Goal: Task Accomplishment & Management: Use online tool/utility

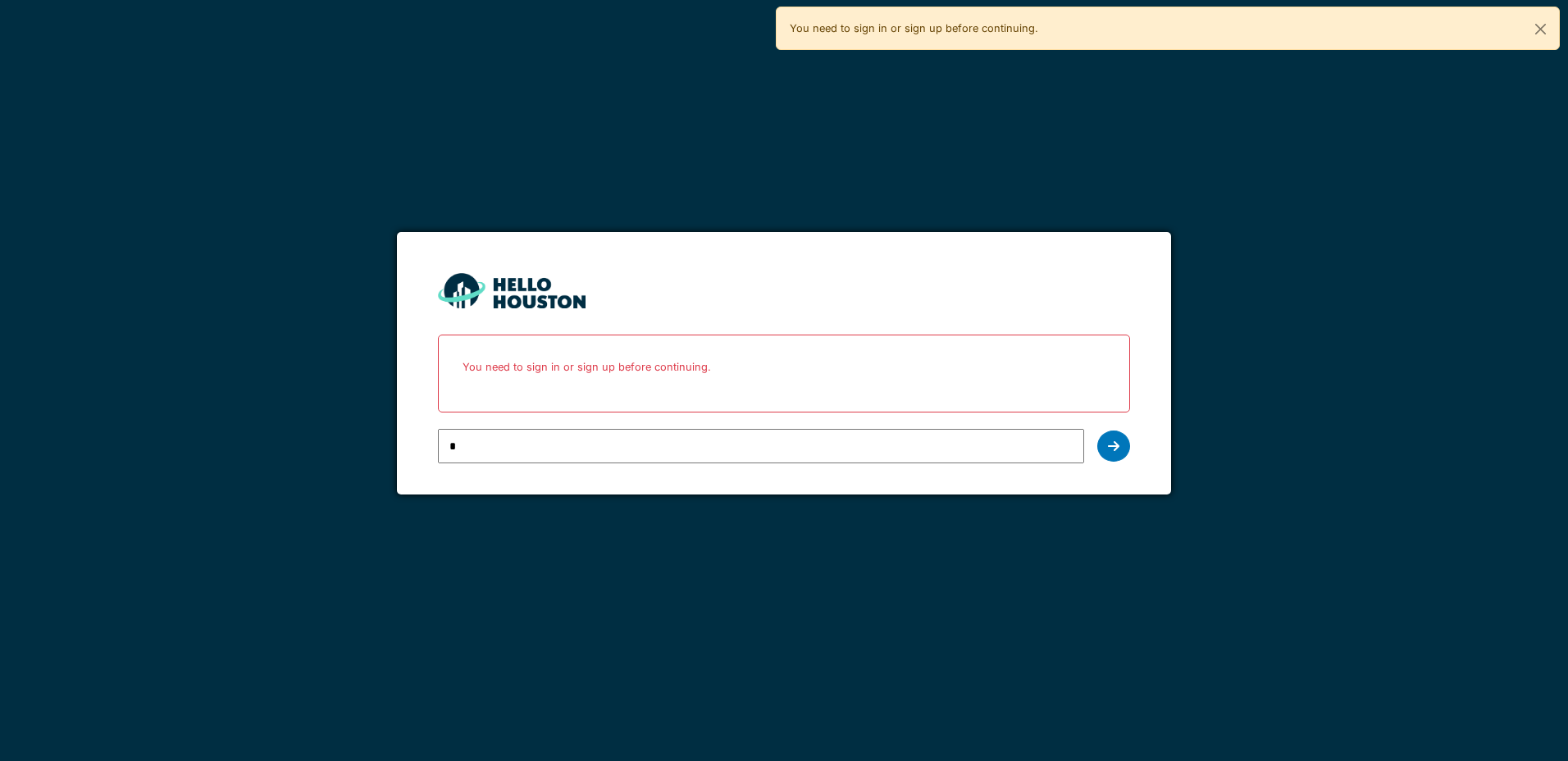
click at [468, 448] on input "*" at bounding box center [760, 446] width 645 height 34
type input "**********"
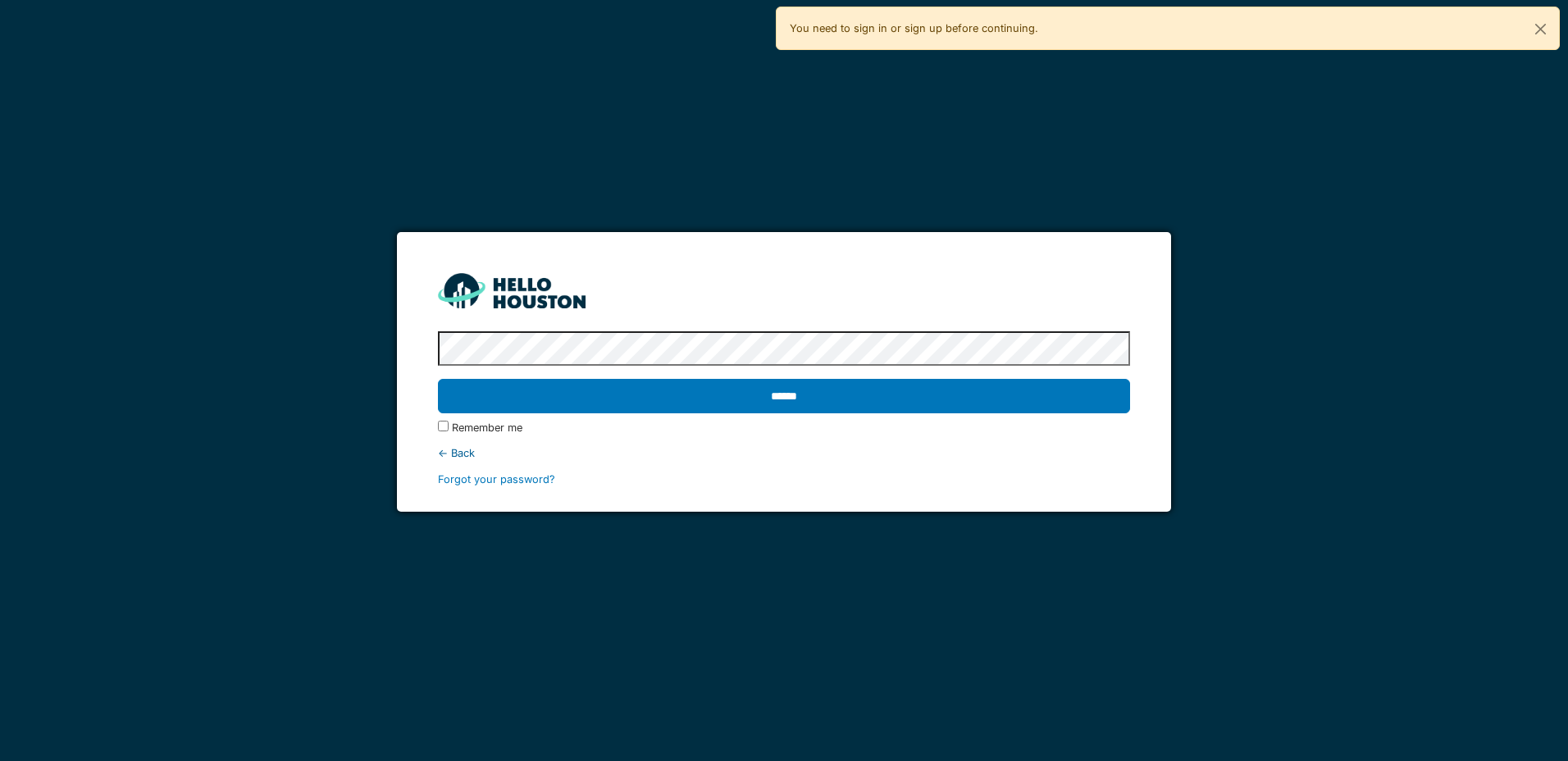
click at [438, 379] on input "******" at bounding box center [783, 396] width 691 height 34
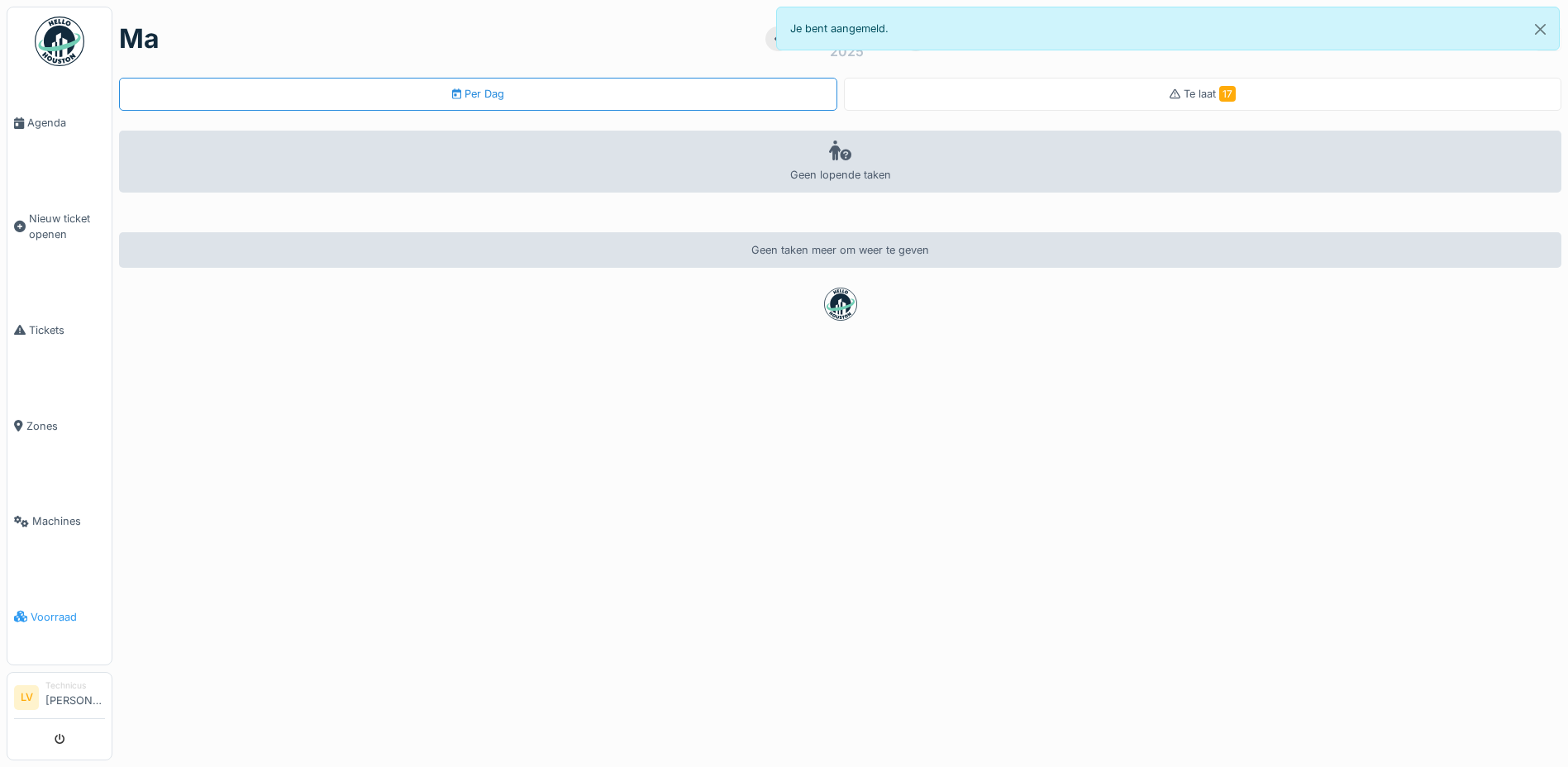
drag, startPoint x: 0, startPoint y: 0, endPoint x: 45, endPoint y: 603, distance: 604.7
click at [45, 610] on span "Voorraad" at bounding box center [68, 617] width 75 height 16
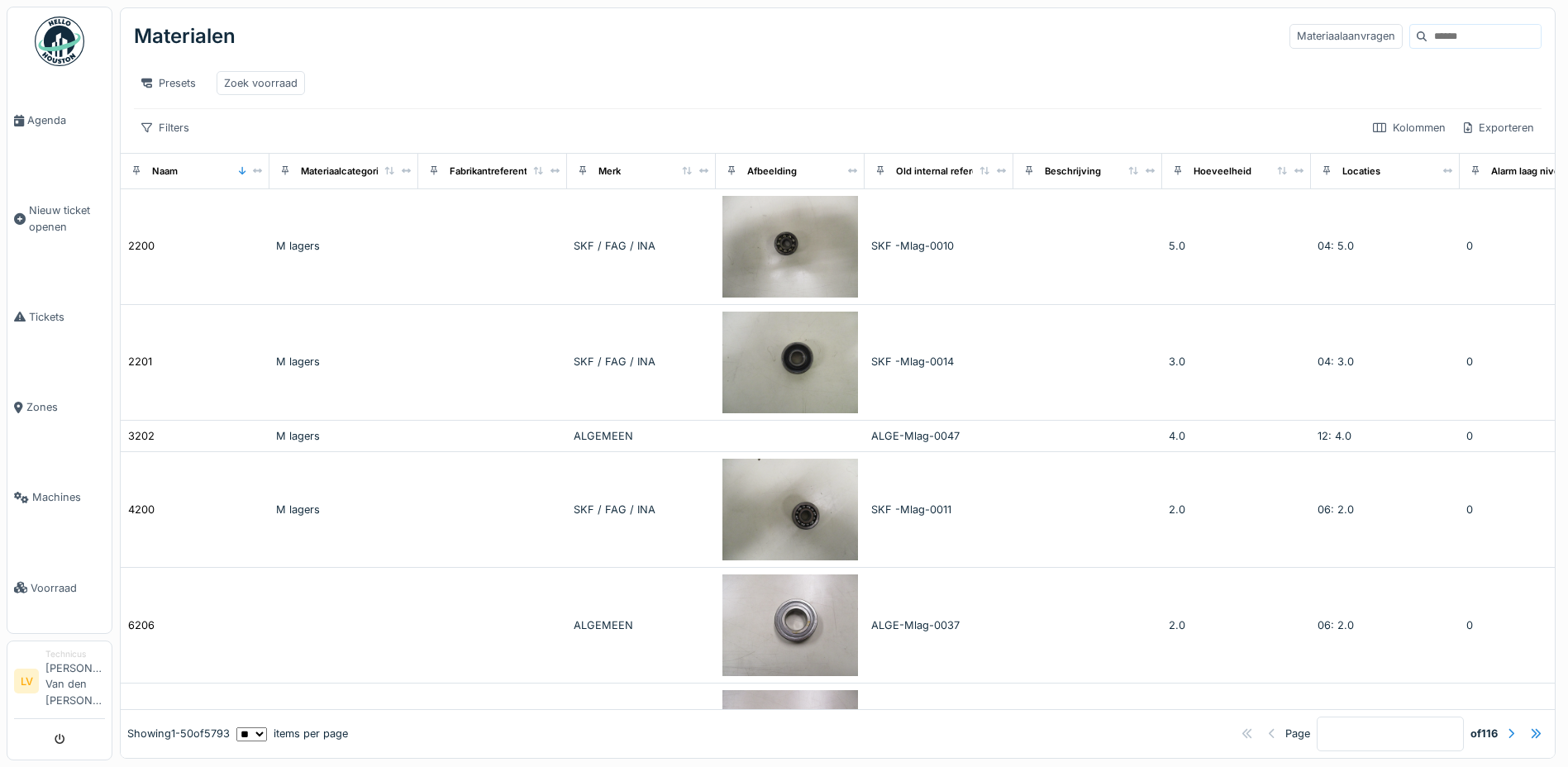
click at [629, 181] on div "Merk" at bounding box center [641, 170] width 135 height 20
click at [630, 181] on div "Merk" at bounding box center [641, 170] width 135 height 20
click at [610, 179] on div "Merk" at bounding box center [610, 171] width 22 height 14
click at [618, 179] on div "Merk" at bounding box center [610, 171] width 22 height 14
click at [172, 83] on div "Presets" at bounding box center [168, 83] width 69 height 24
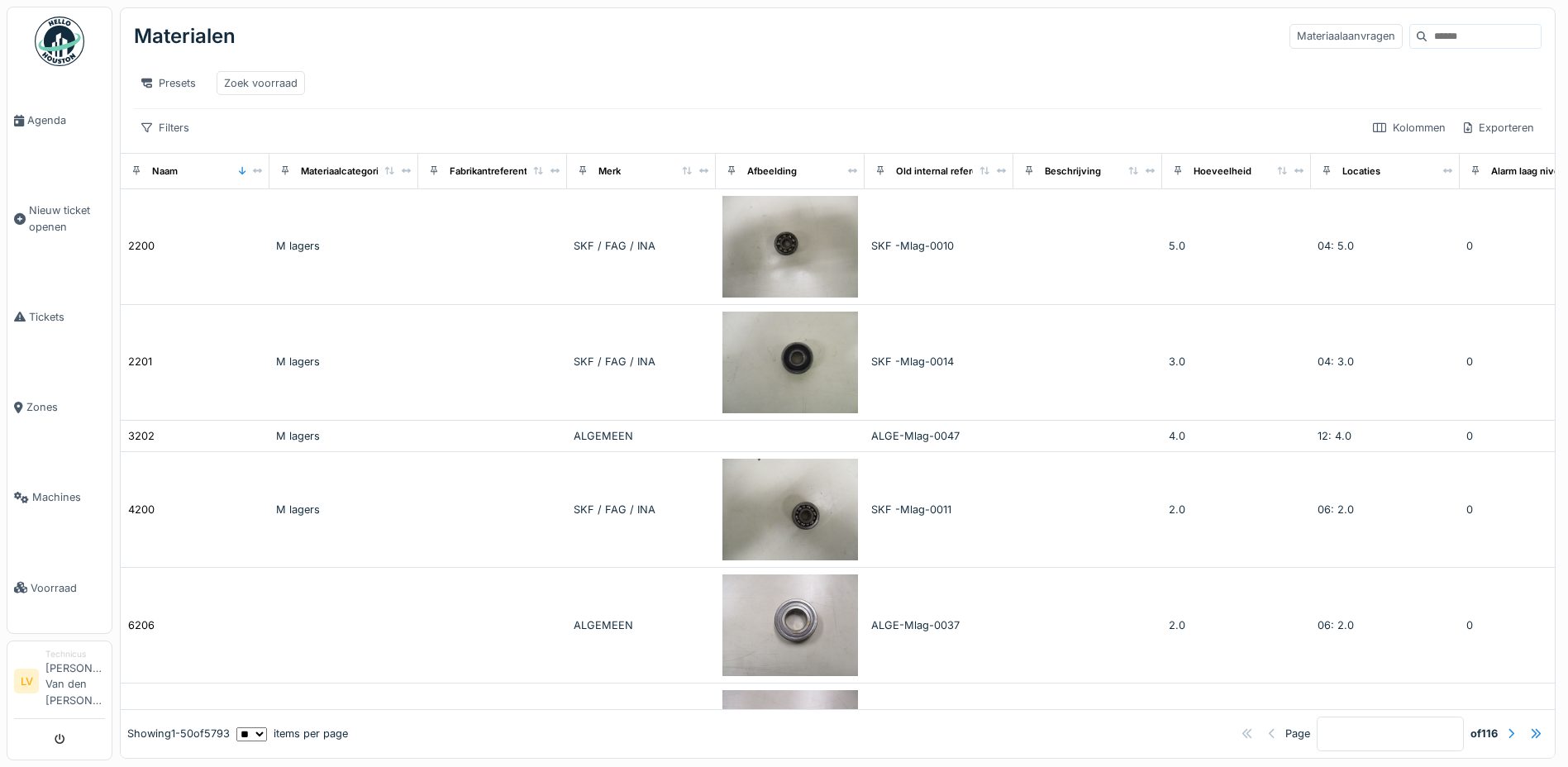
click at [356, 69] on div "Presets Zoek voorraad" at bounding box center [837, 83] width 1408 height 37
click at [1427, 42] on input at bounding box center [1483, 36] width 114 height 23
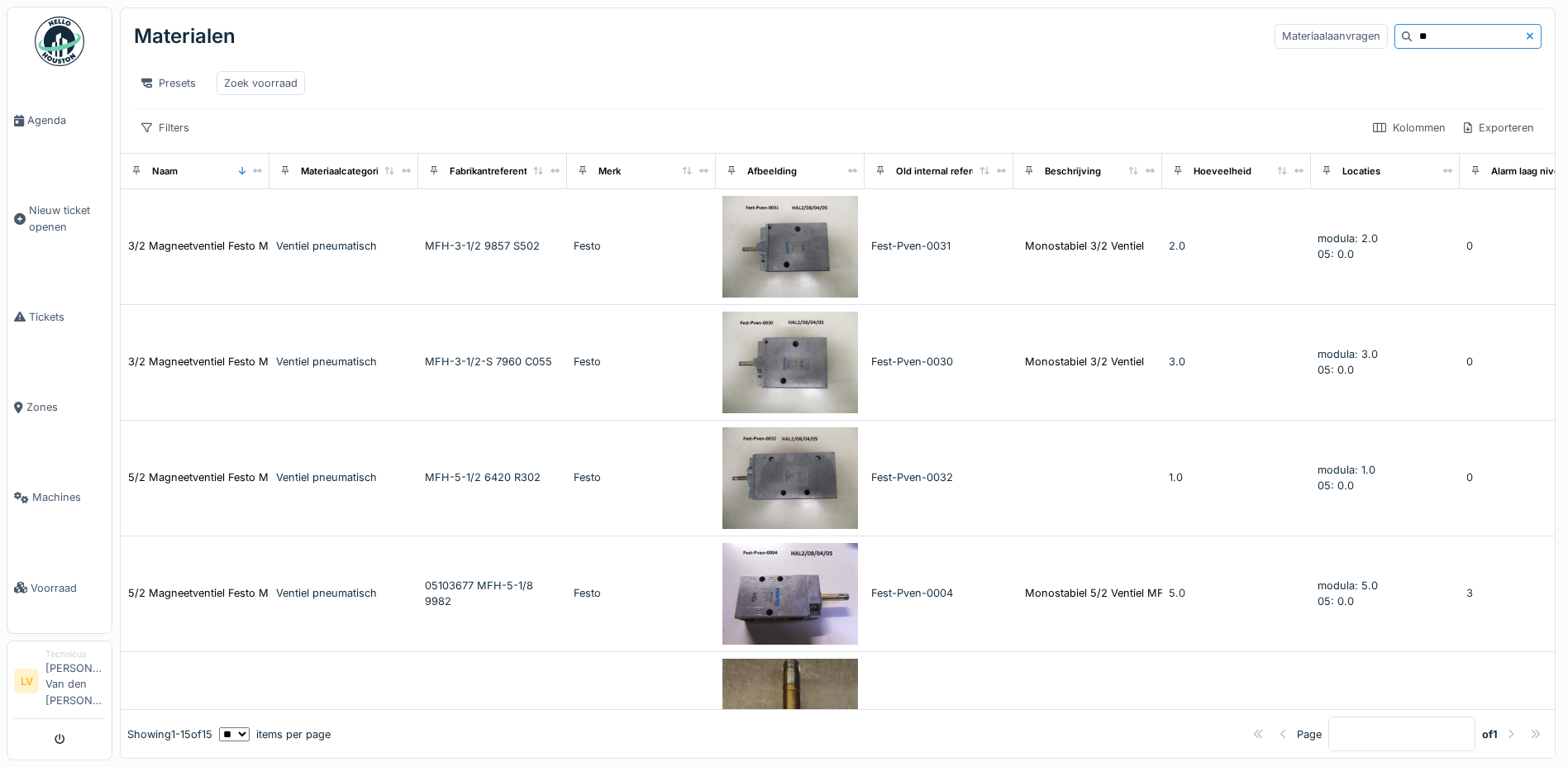
click at [1411, 30] on input "**" at bounding box center [1468, 36] width 114 height 23
type input "*"
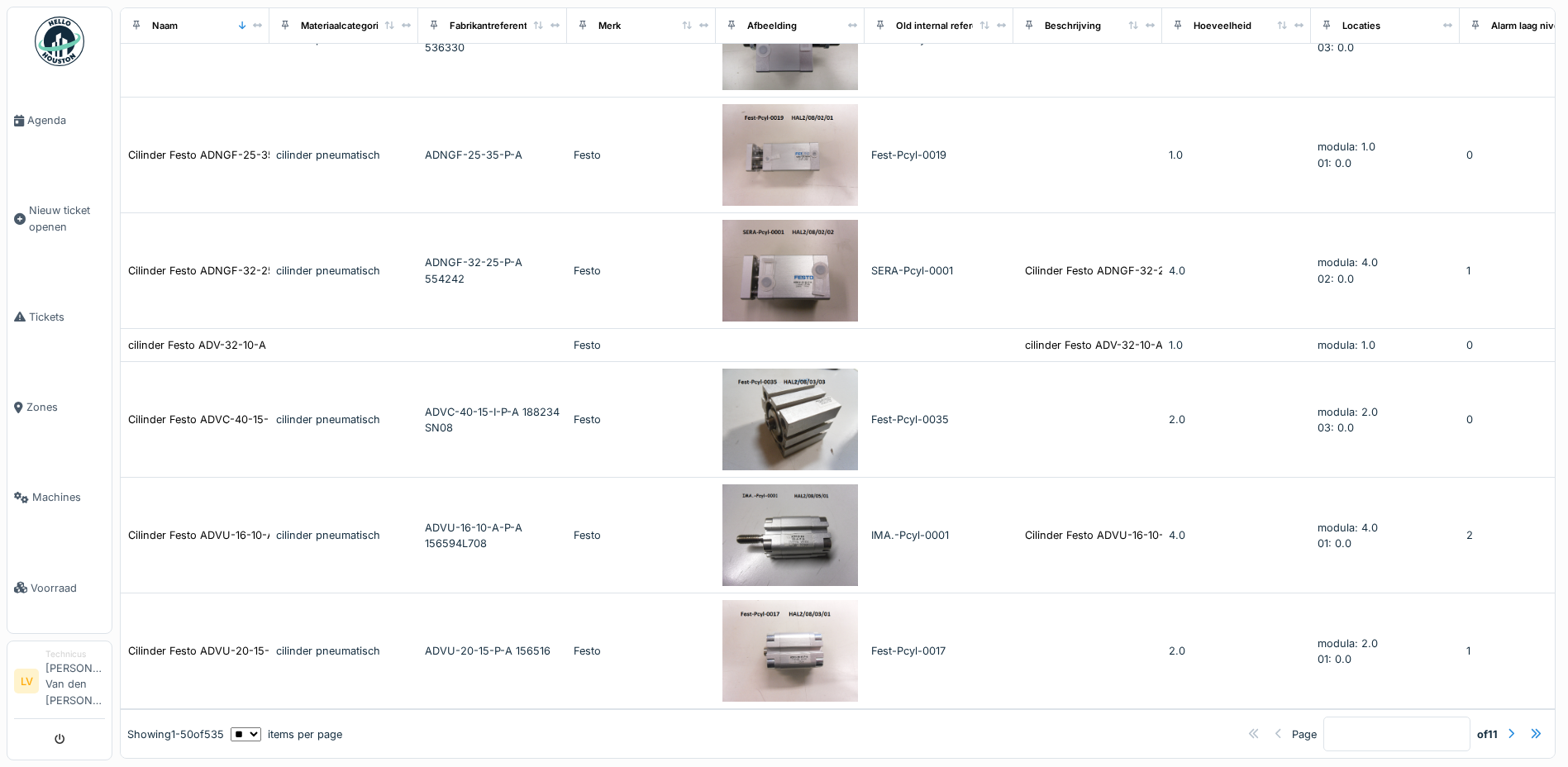
scroll to position [12, 0]
type input "*****"
click at [1508, 726] on div at bounding box center [1511, 734] width 7 height 16
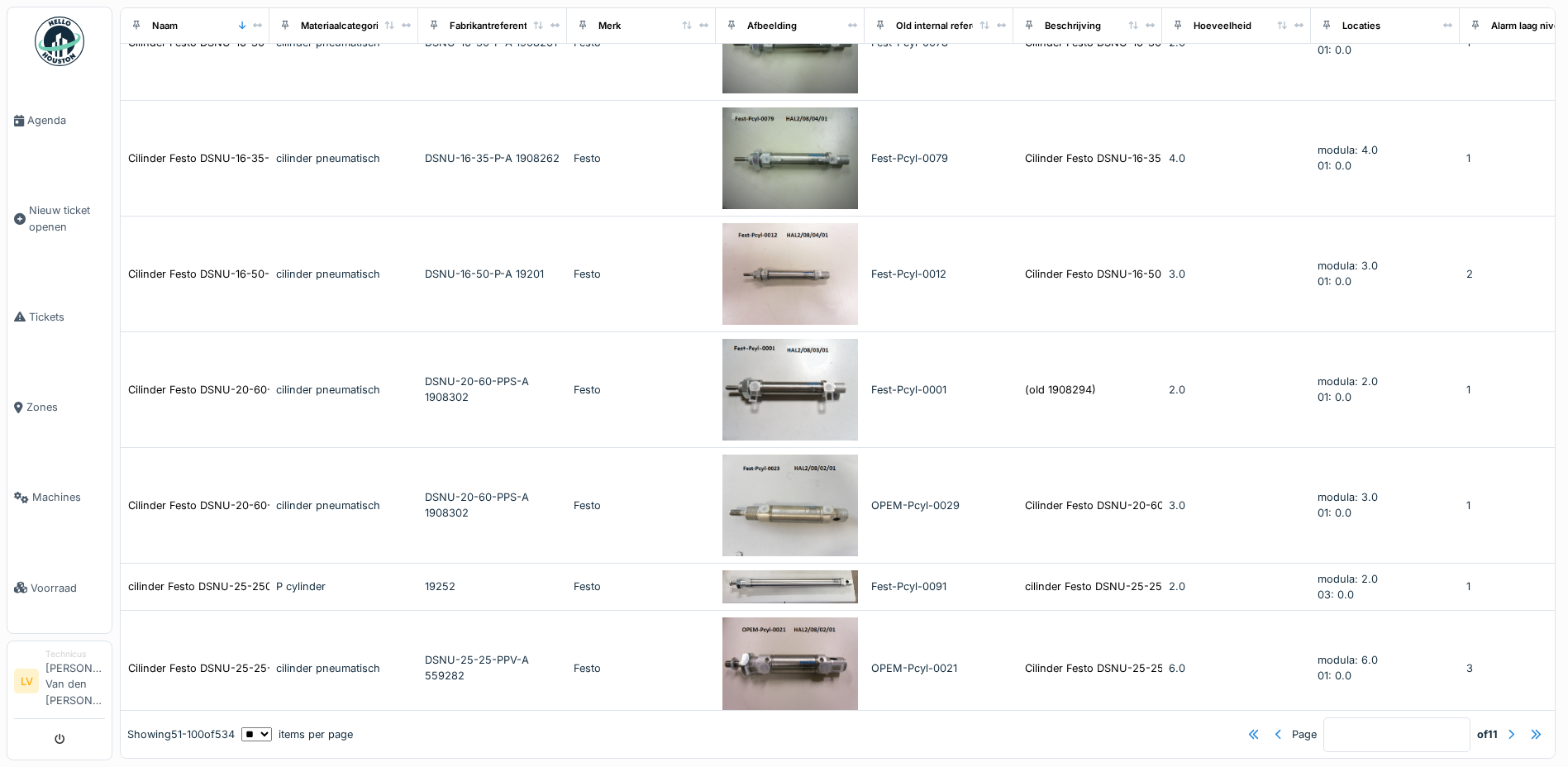
scroll to position [5647, 0]
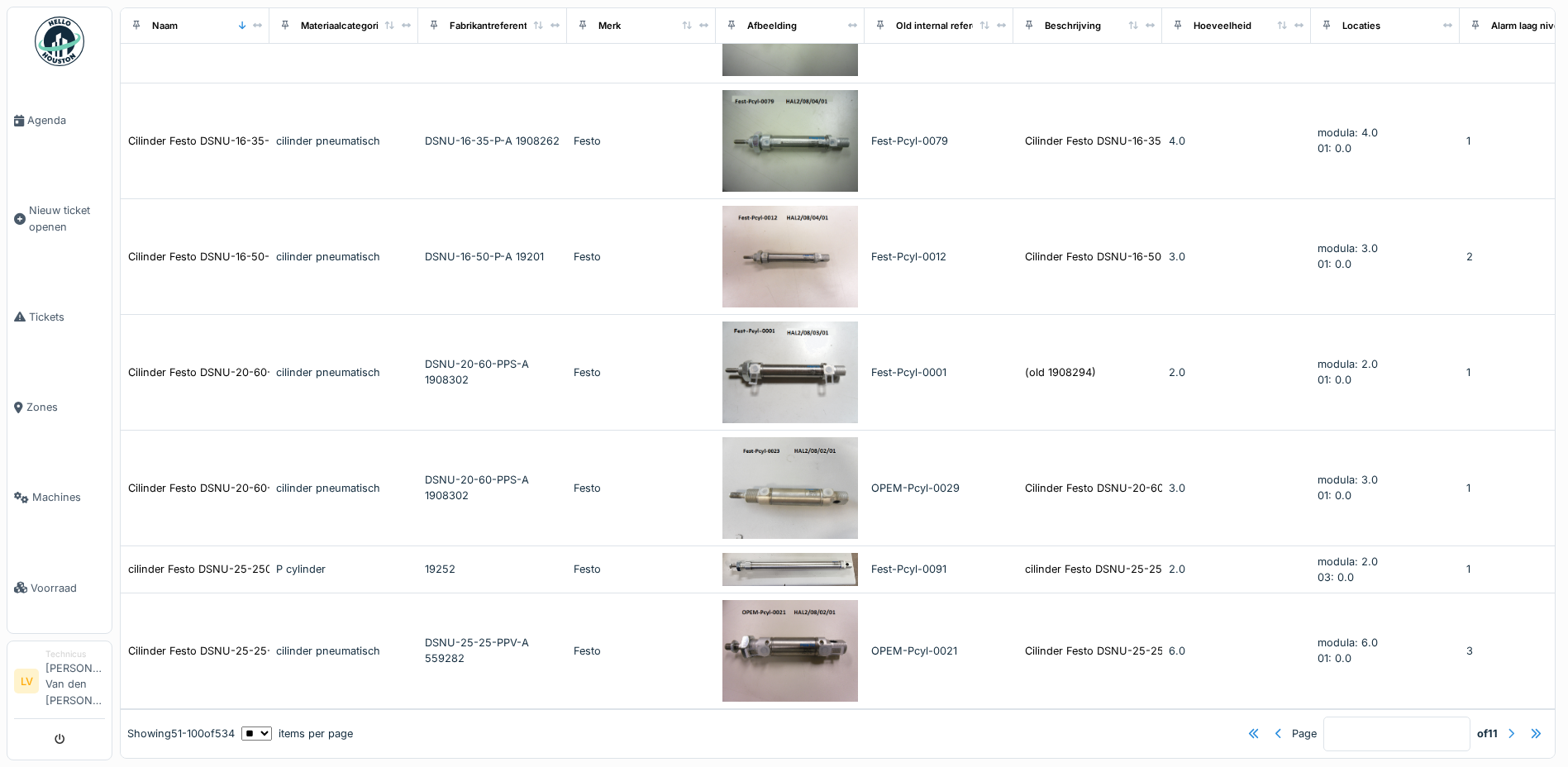
click at [1508, 726] on div at bounding box center [1511, 733] width 7 height 16
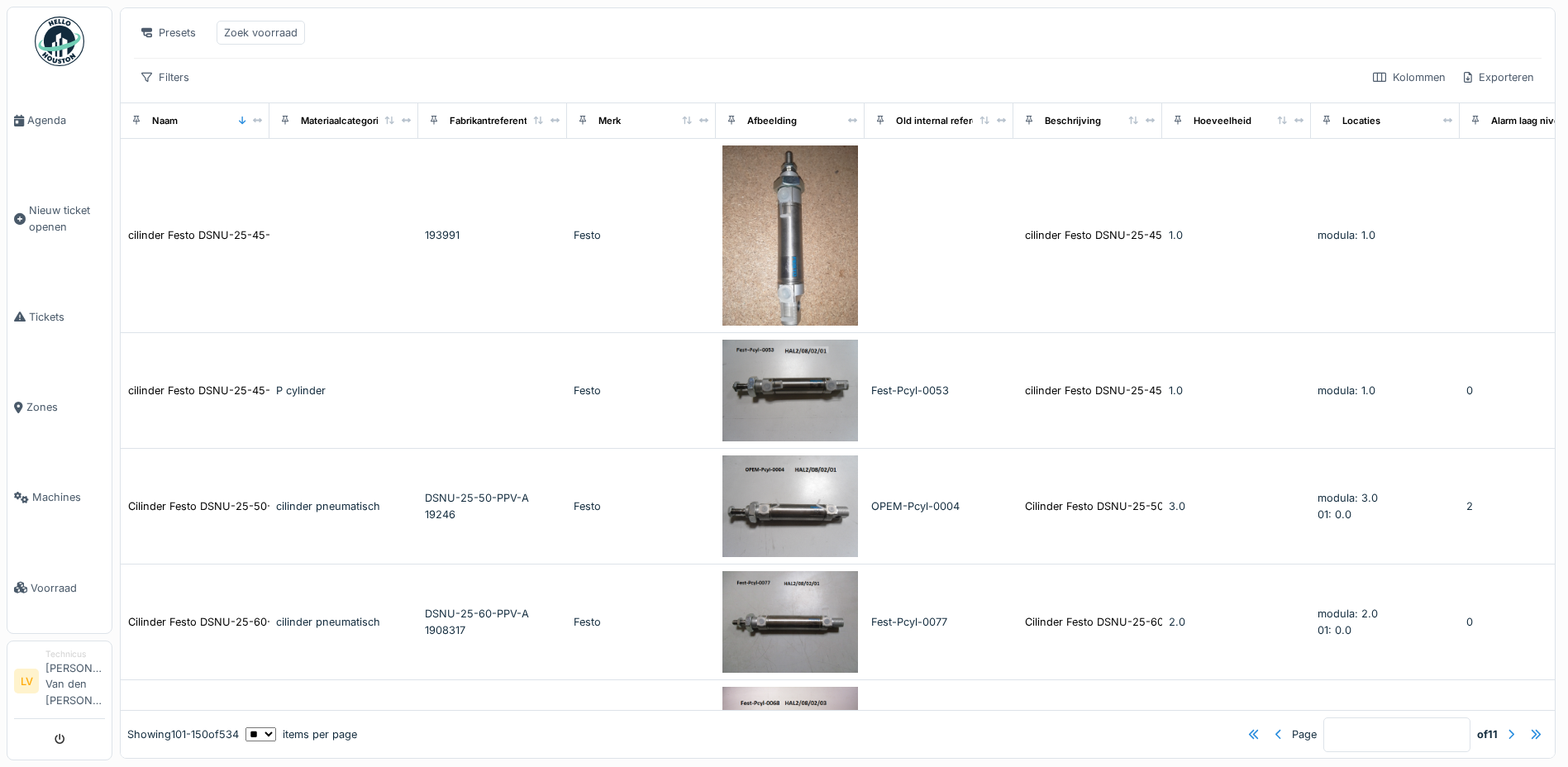
scroll to position [0, 0]
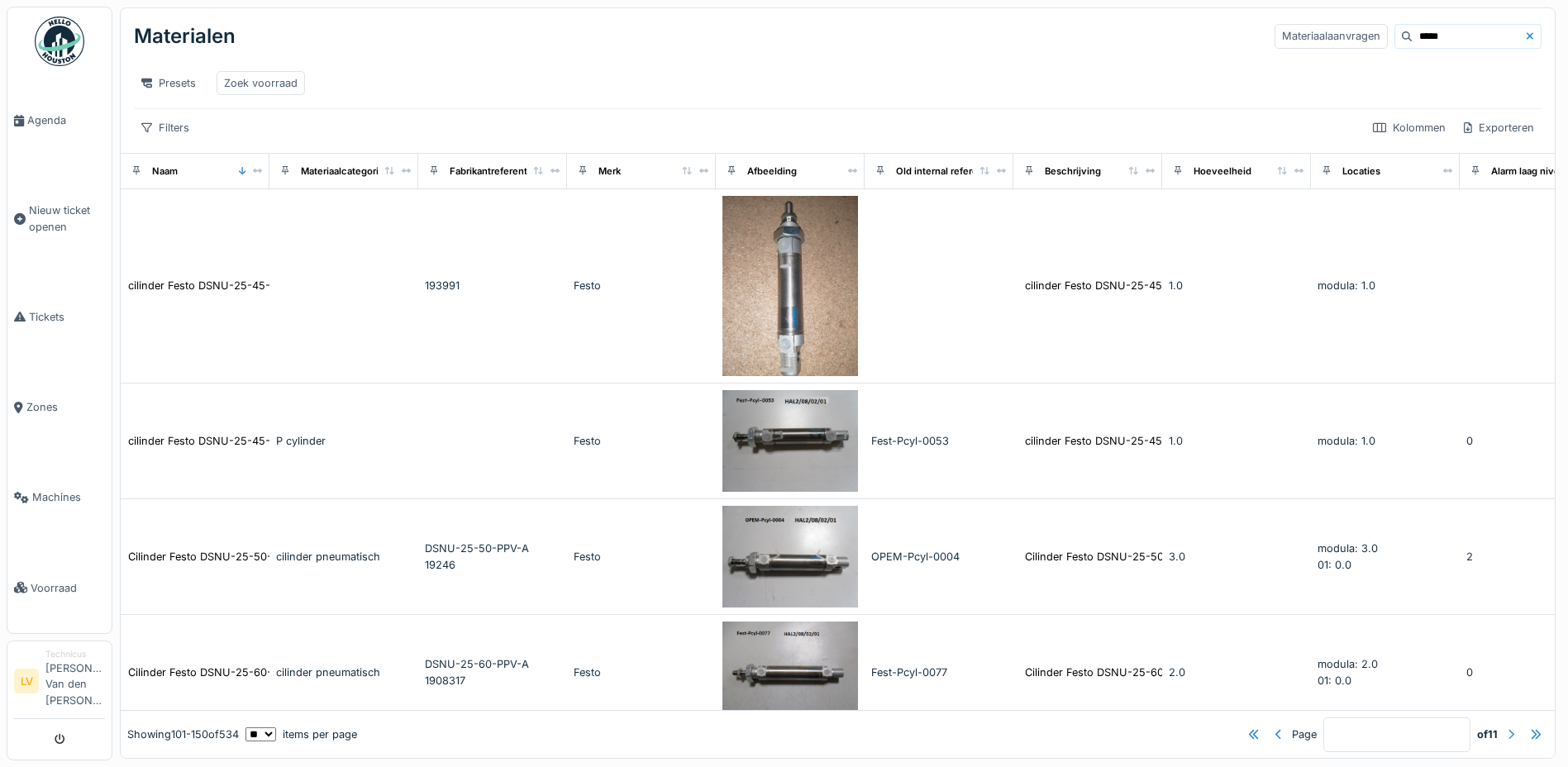
click at [1508, 726] on div at bounding box center [1511, 734] width 7 height 16
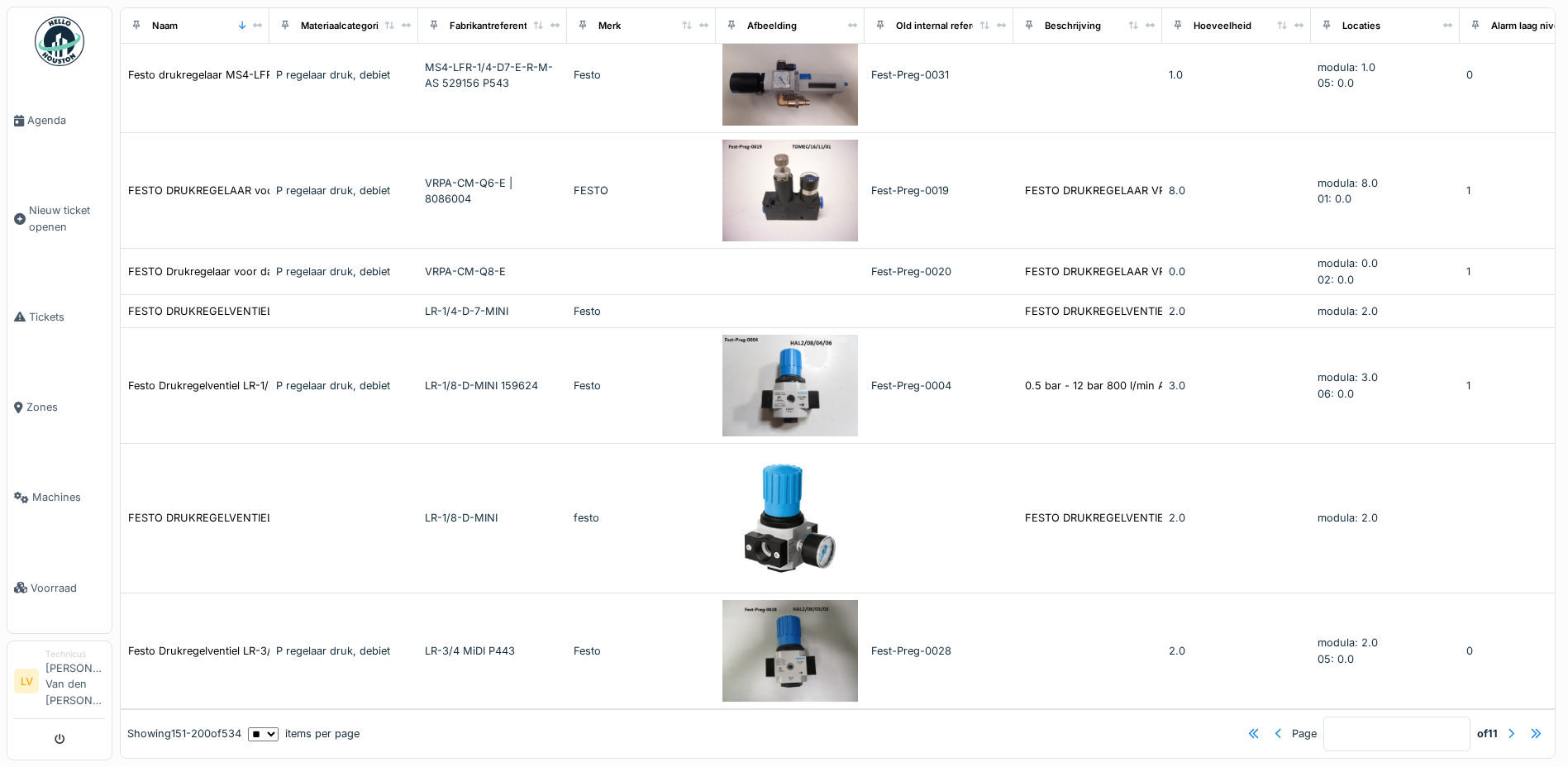
scroll to position [5398, 0]
click at [1508, 726] on div at bounding box center [1511, 733] width 7 height 16
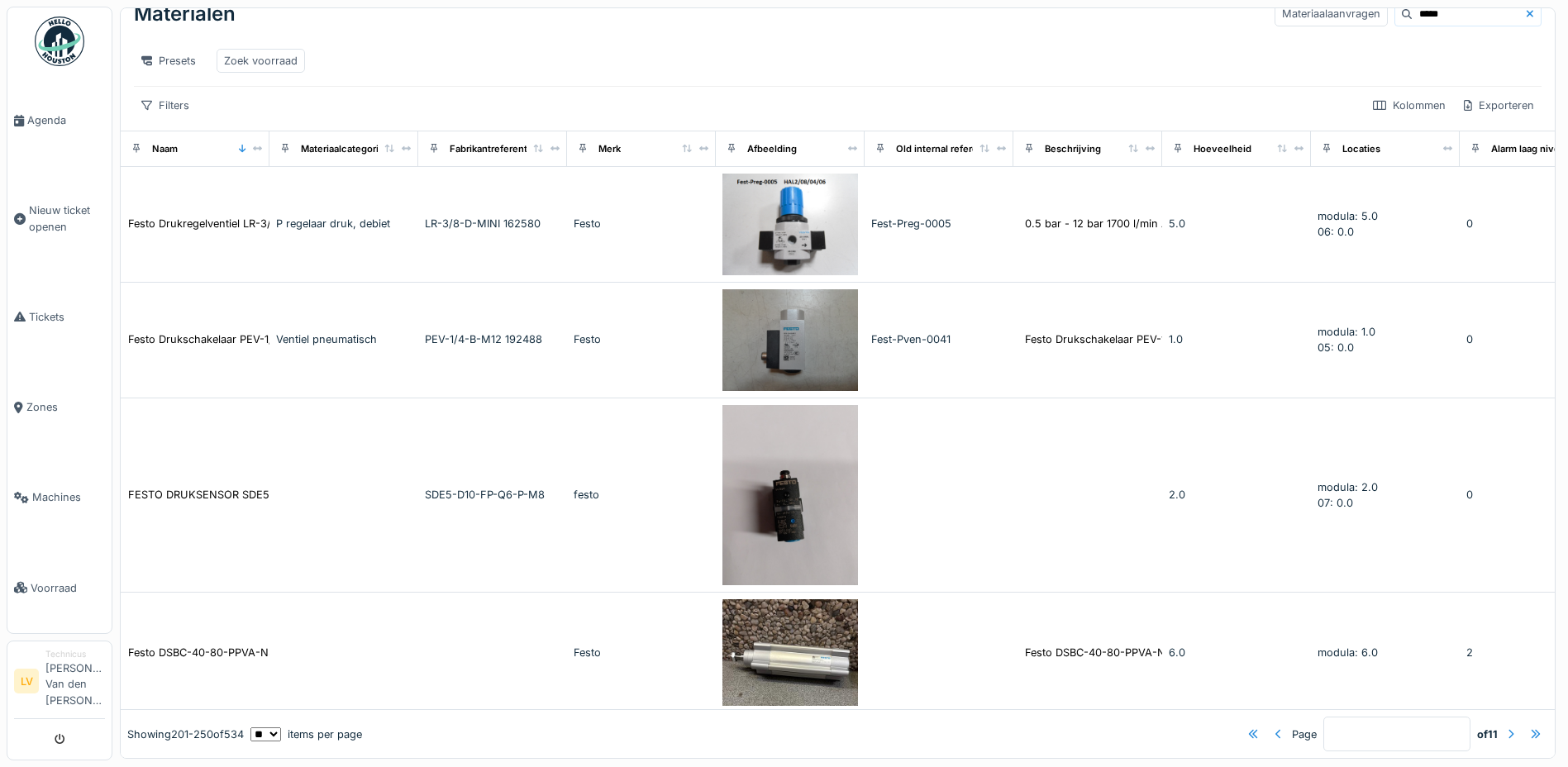
scroll to position [0, 0]
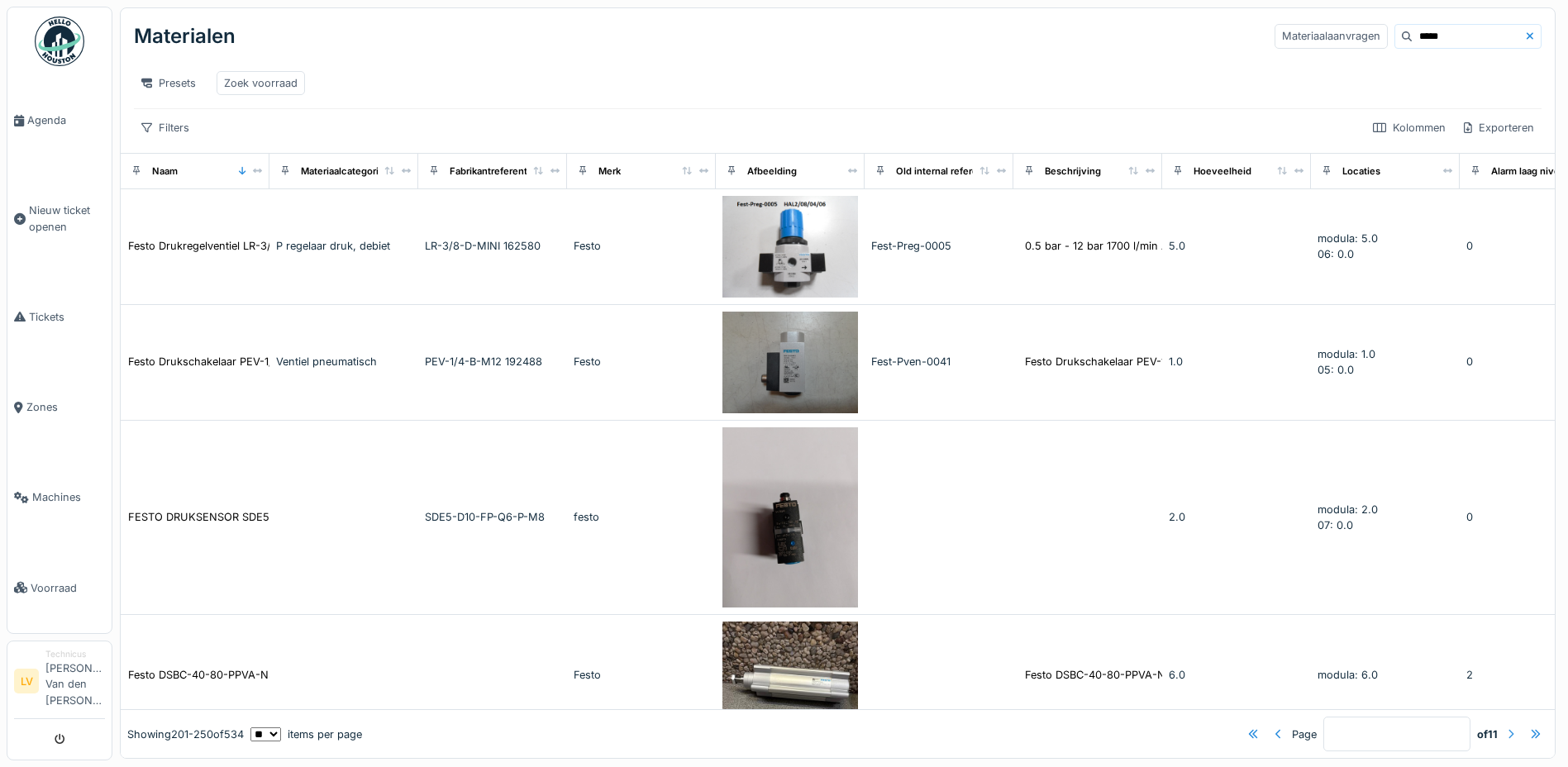
click at [1508, 726] on div at bounding box center [1511, 734] width 7 height 16
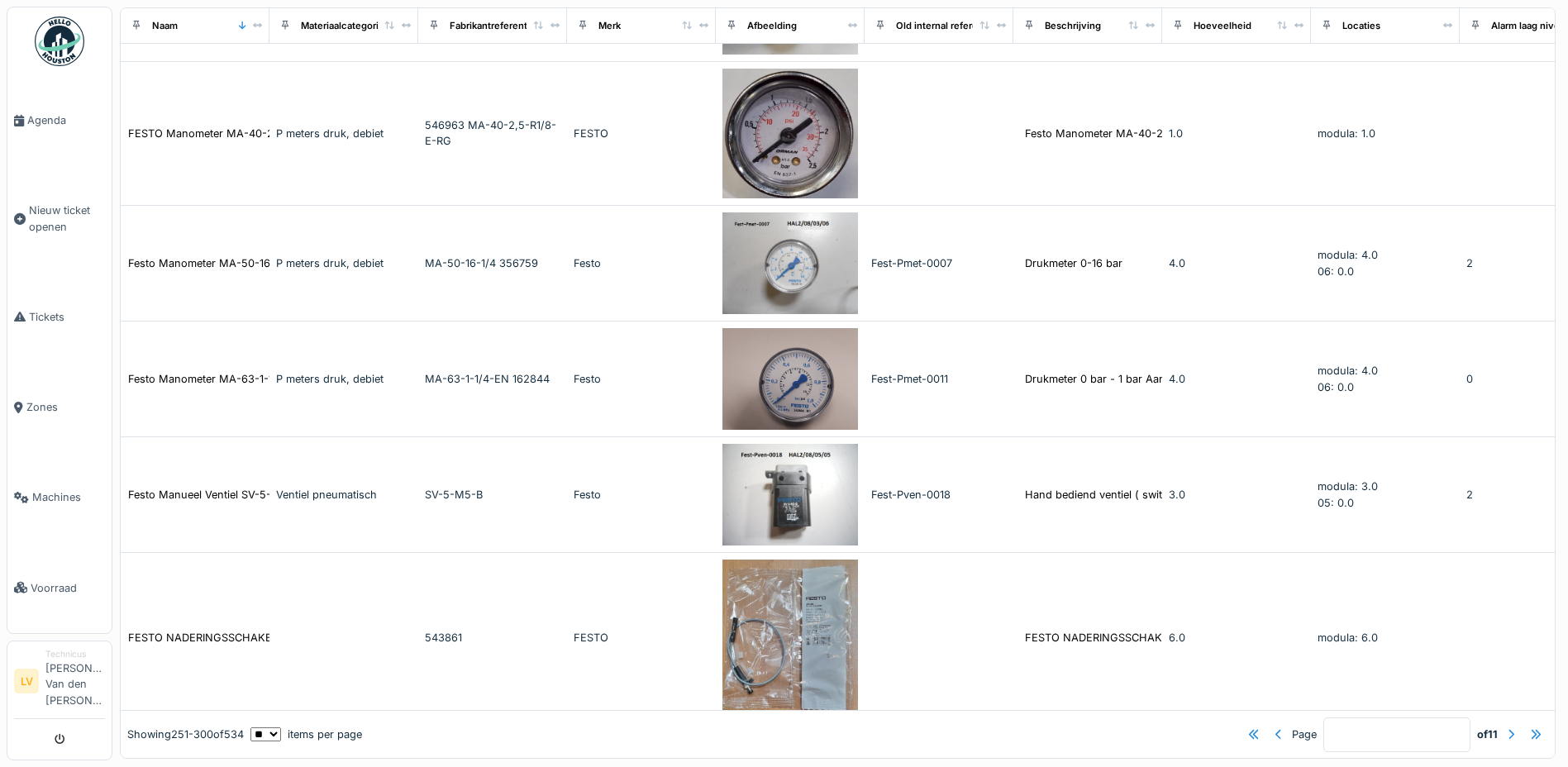
scroll to position [5118, 0]
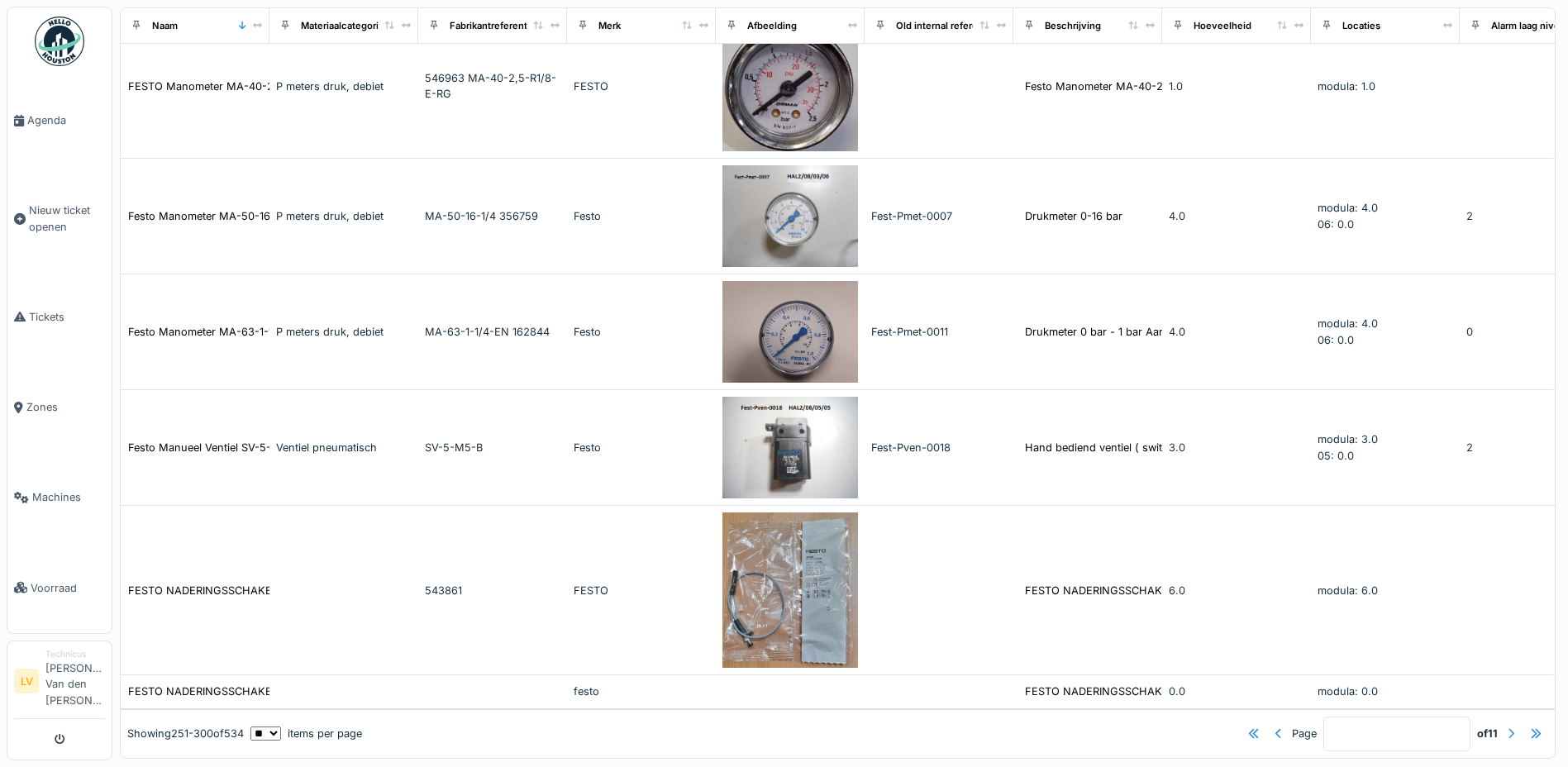
click at [1501, 722] on div at bounding box center [1510, 733] width 19 height 22
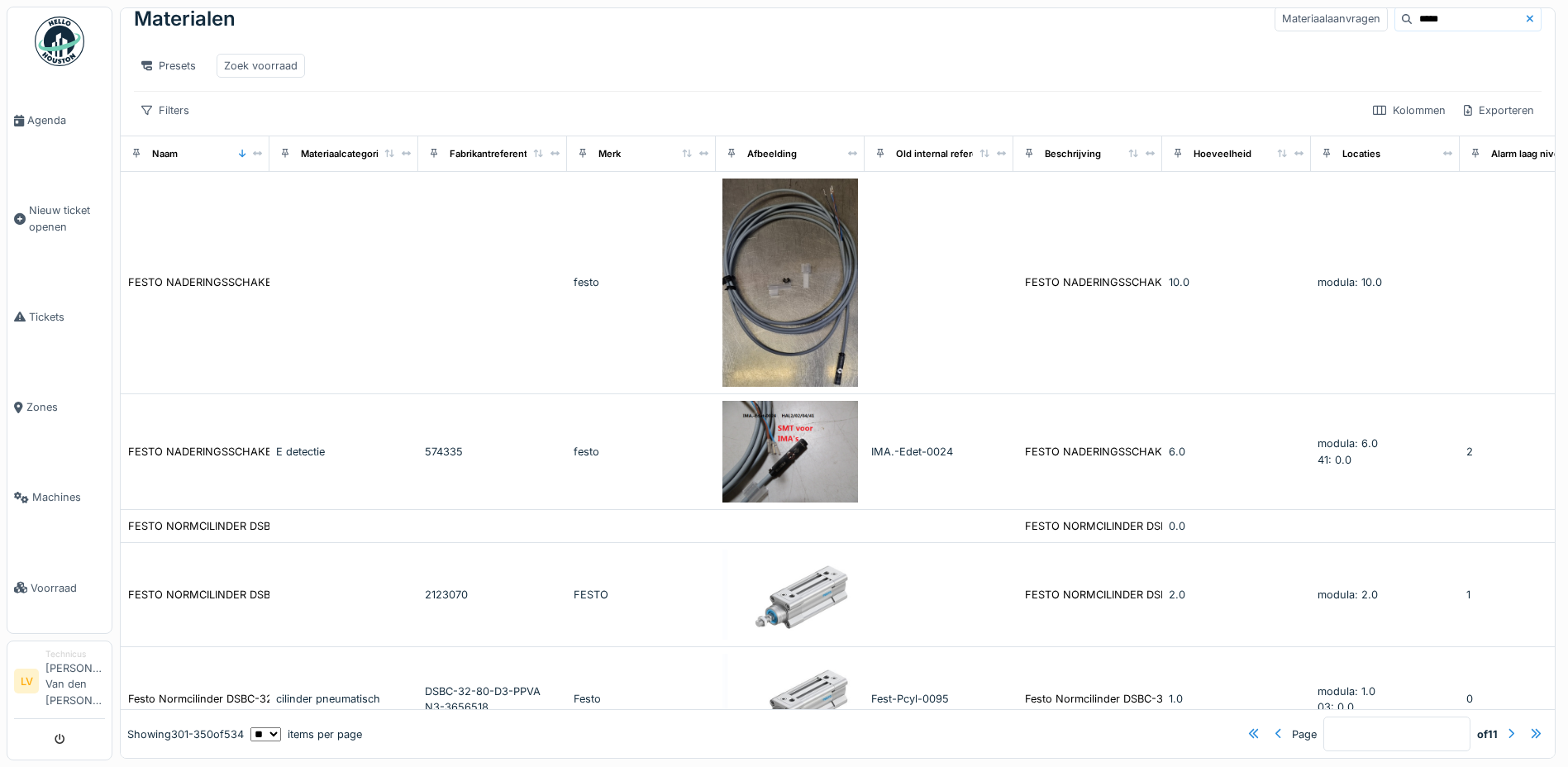
scroll to position [0, 0]
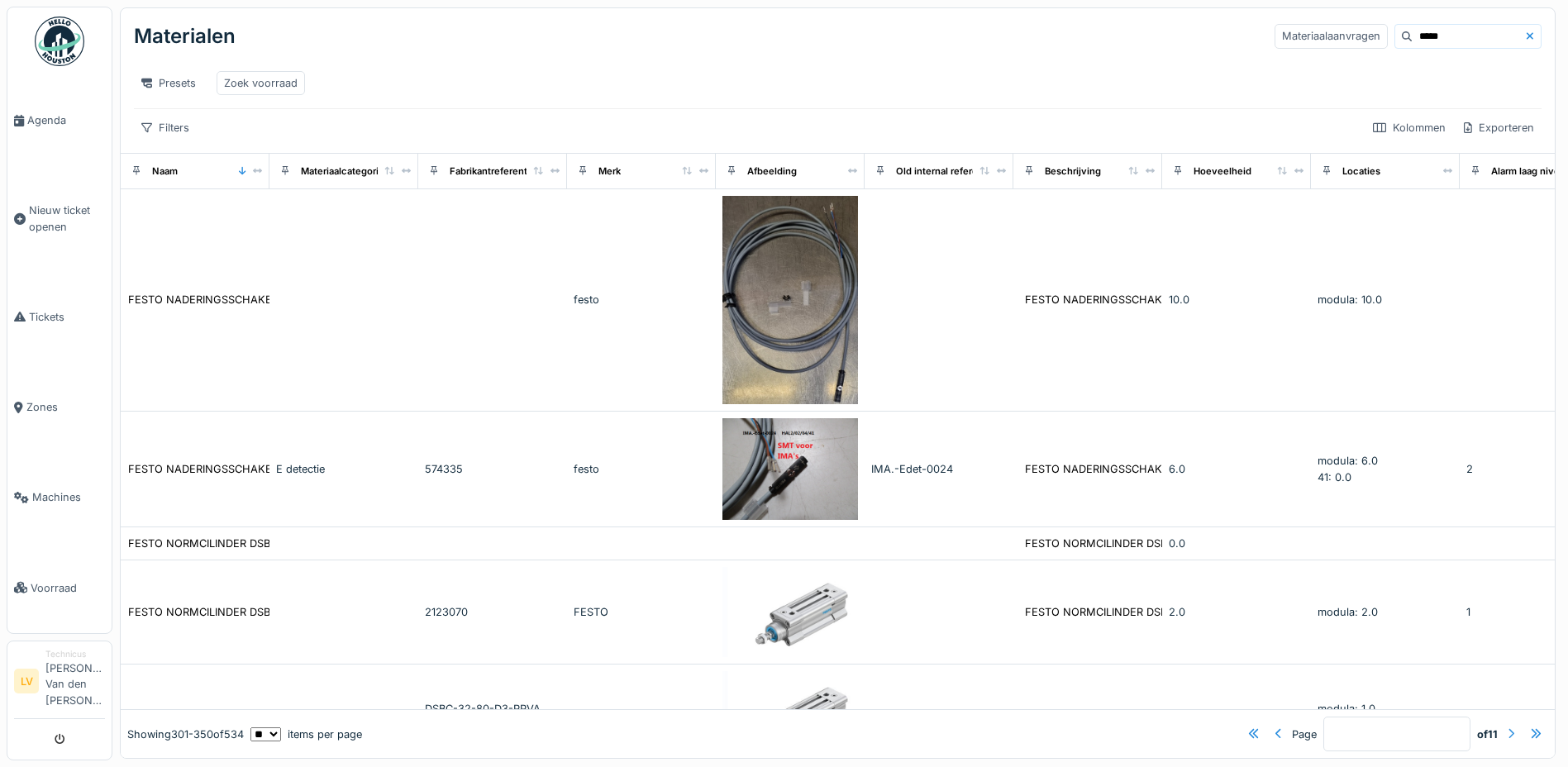
click at [1508, 726] on div at bounding box center [1511, 734] width 7 height 16
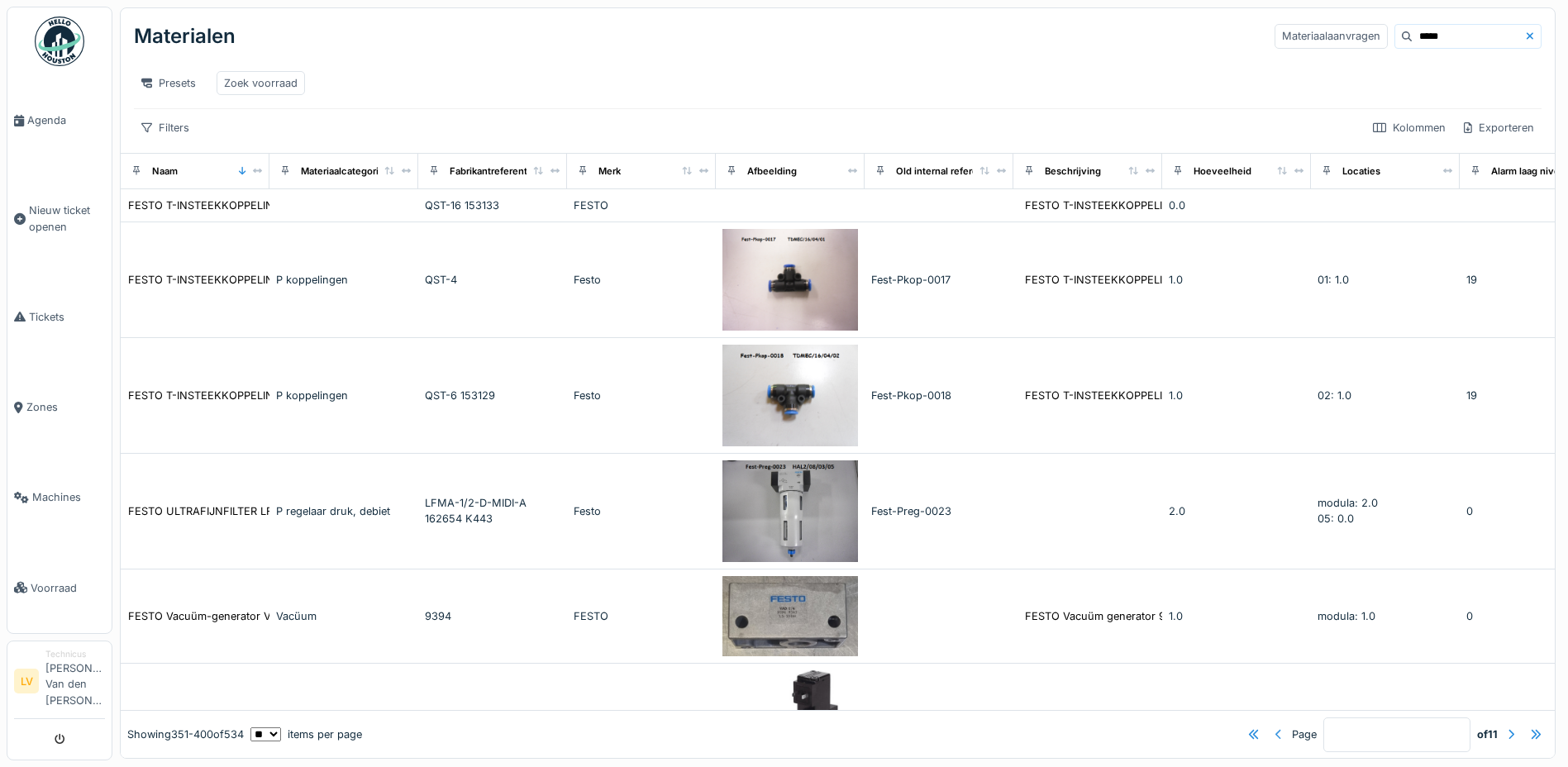
click at [1275, 726] on div at bounding box center [1278, 734] width 7 height 16
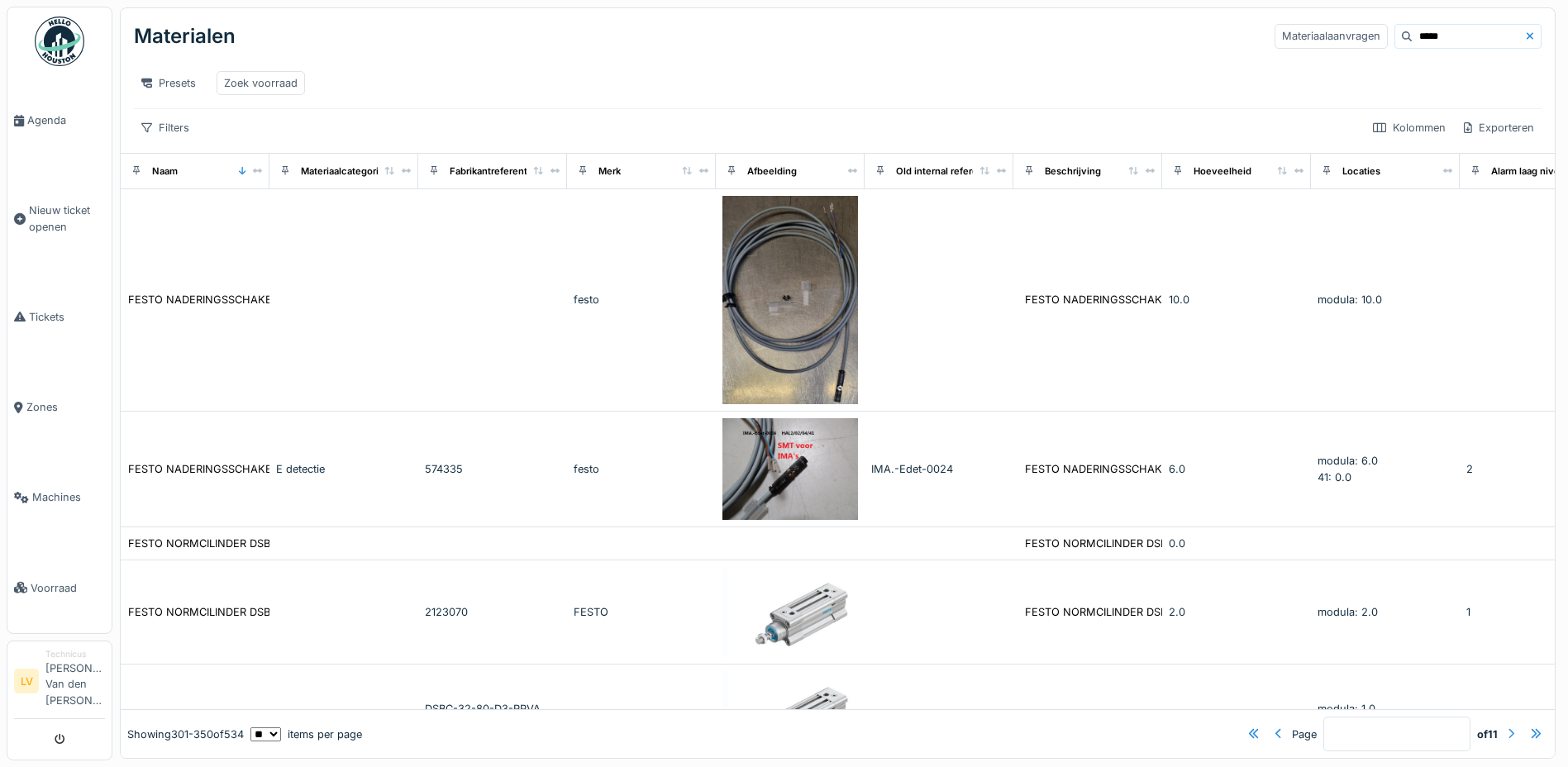
click at [1508, 726] on div at bounding box center [1511, 734] width 7 height 16
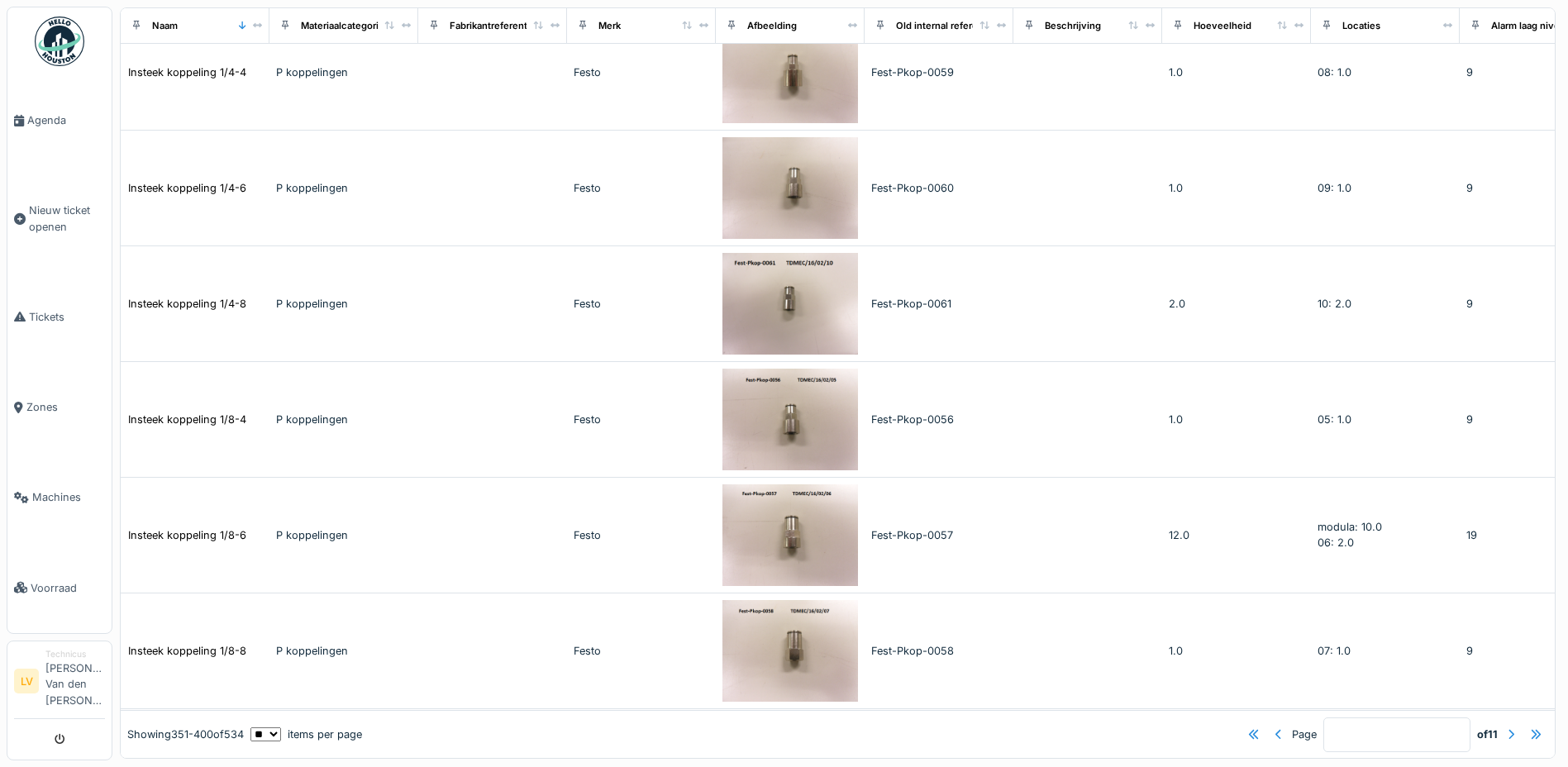
scroll to position [5265, 0]
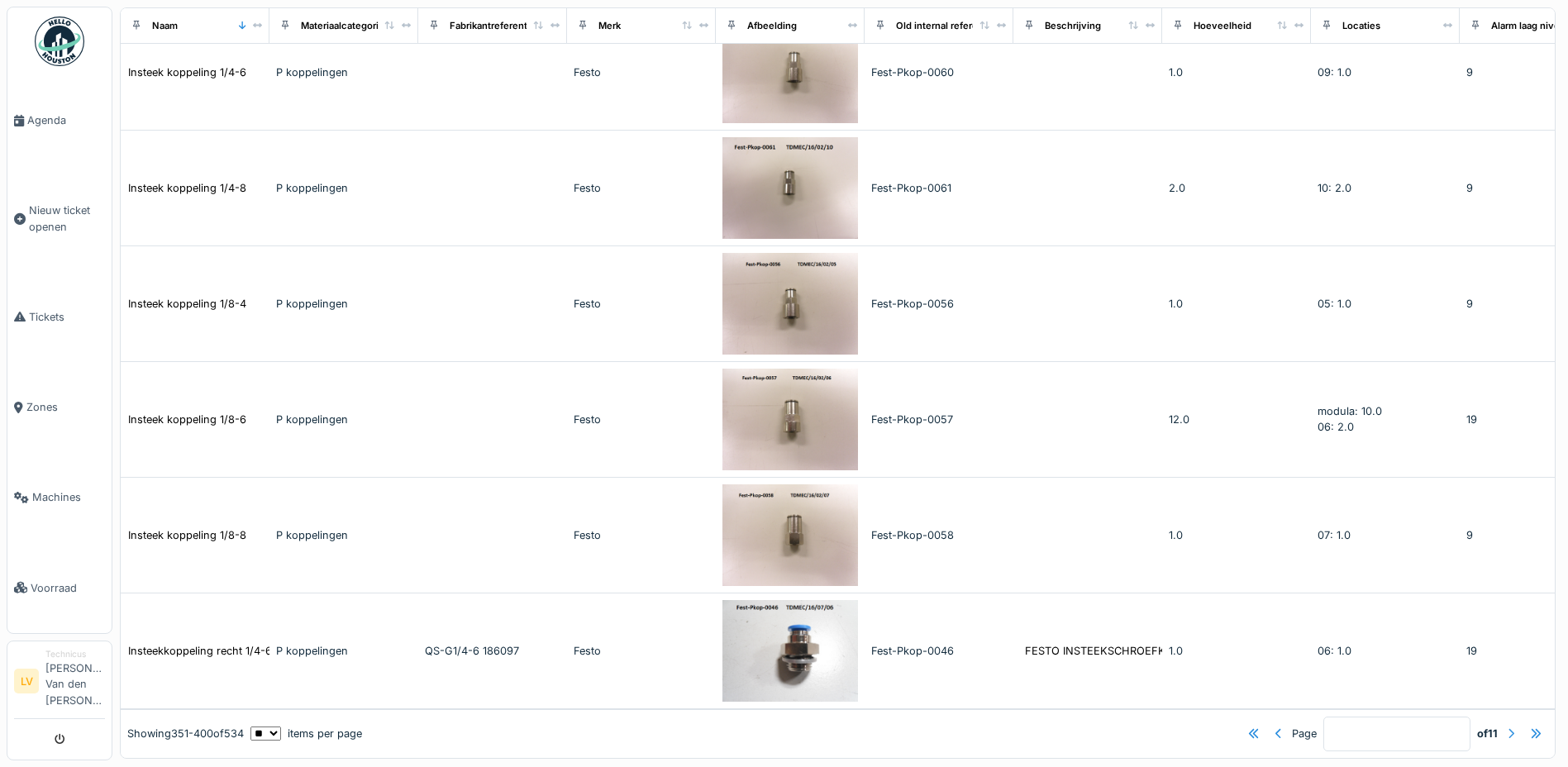
click at [1508, 726] on div at bounding box center [1511, 733] width 7 height 16
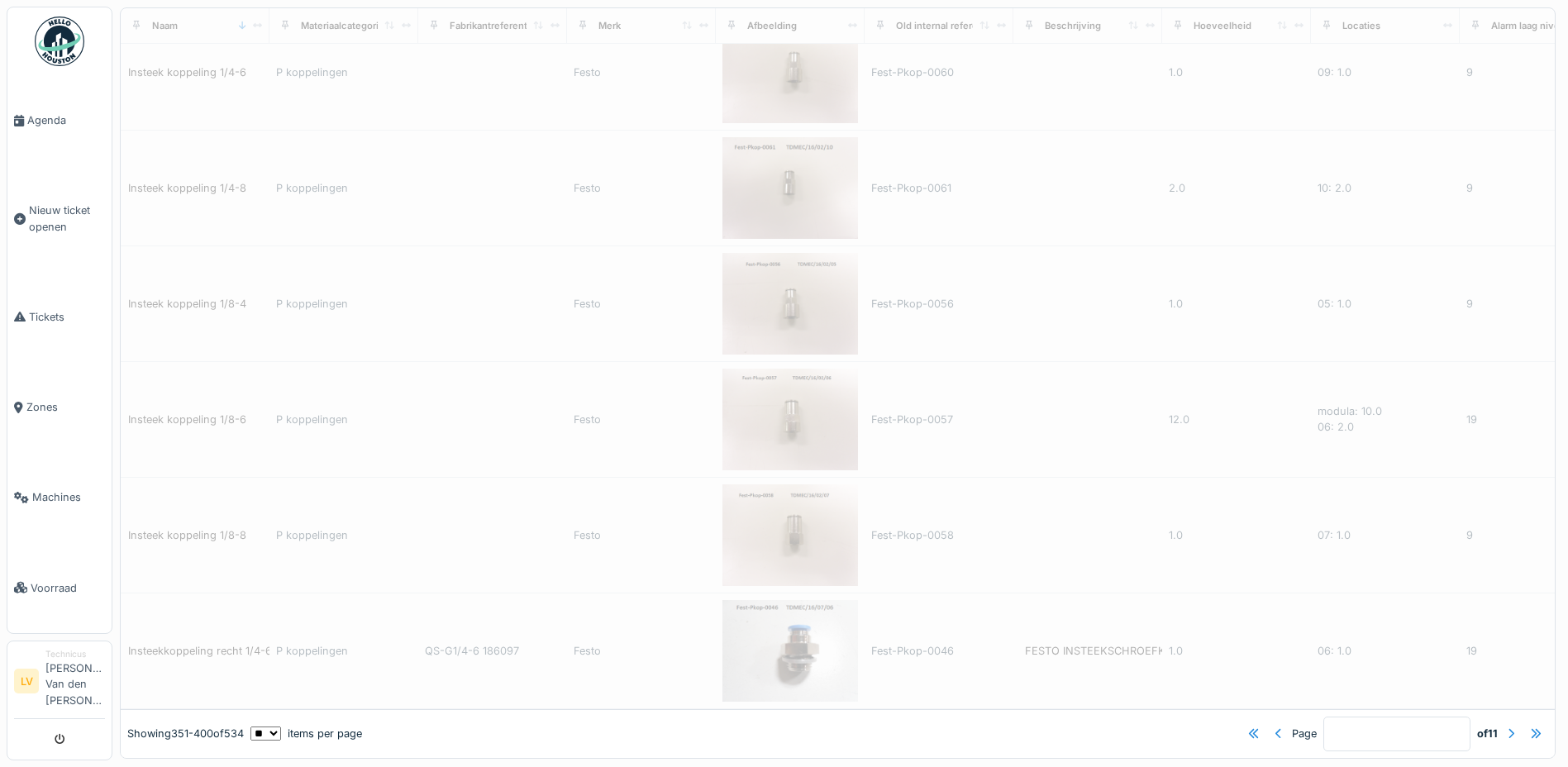
type input "*"
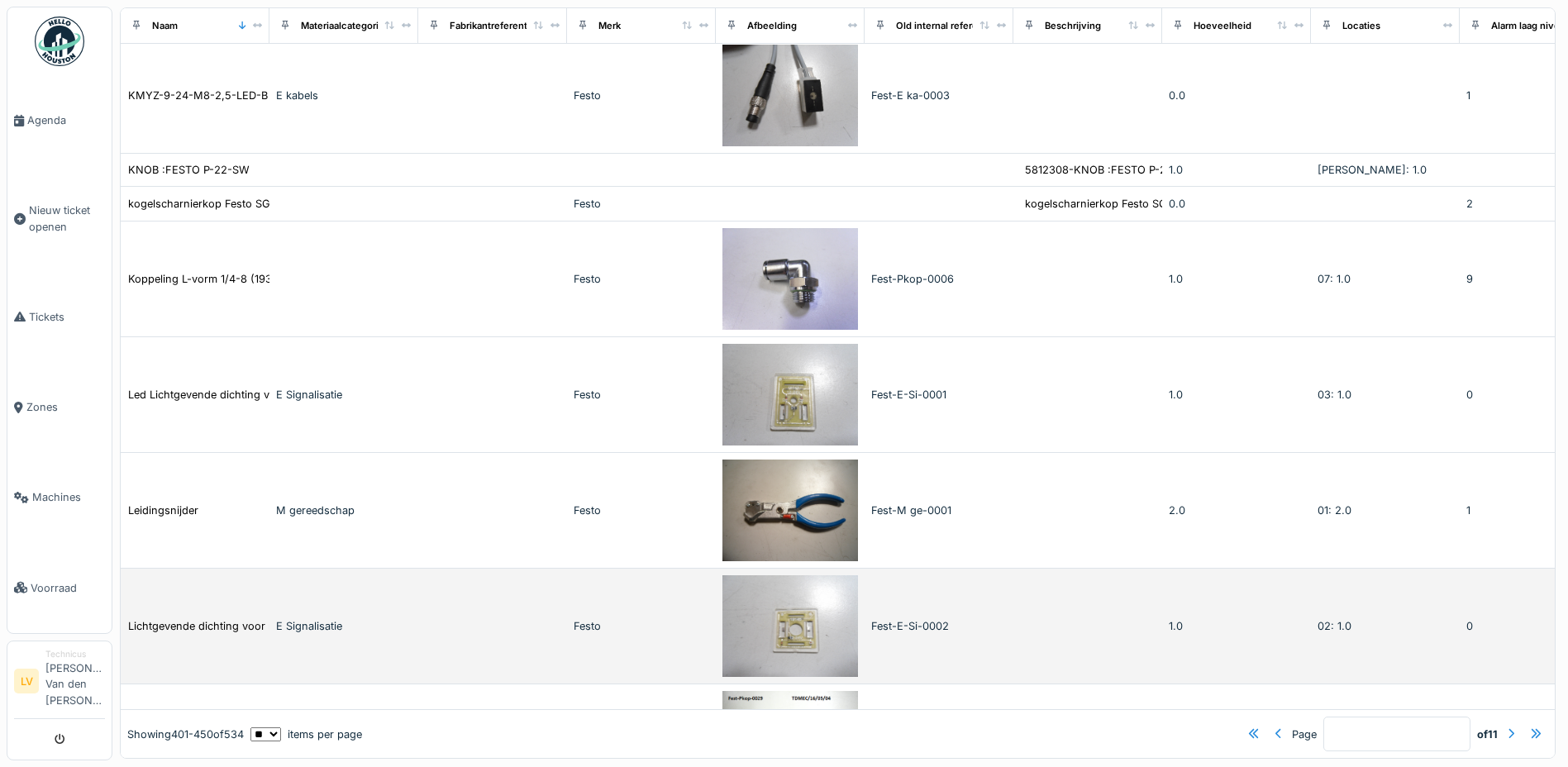
scroll to position [1708, 0]
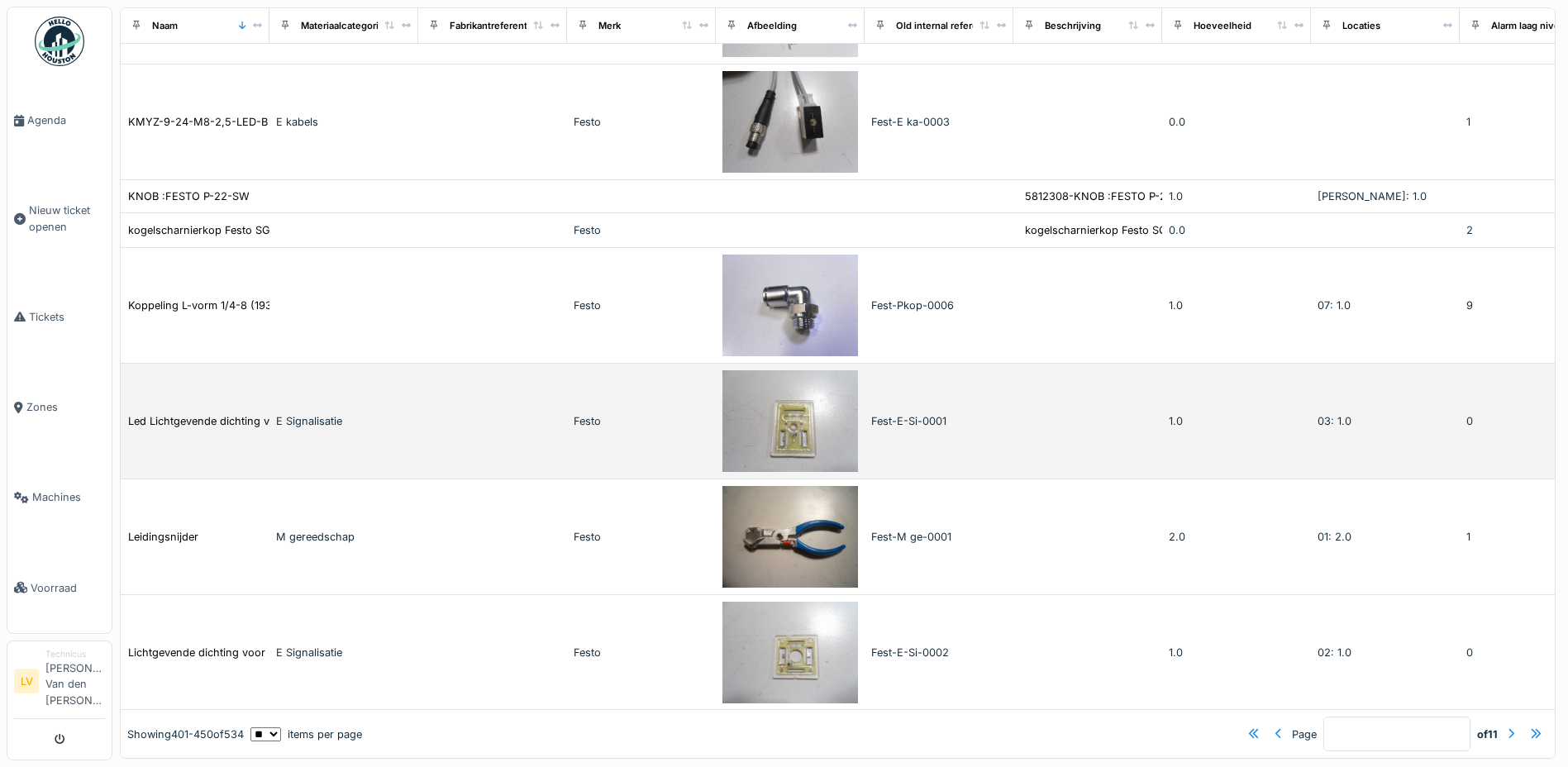
click at [723, 424] on img at bounding box center [790, 421] width 135 height 102
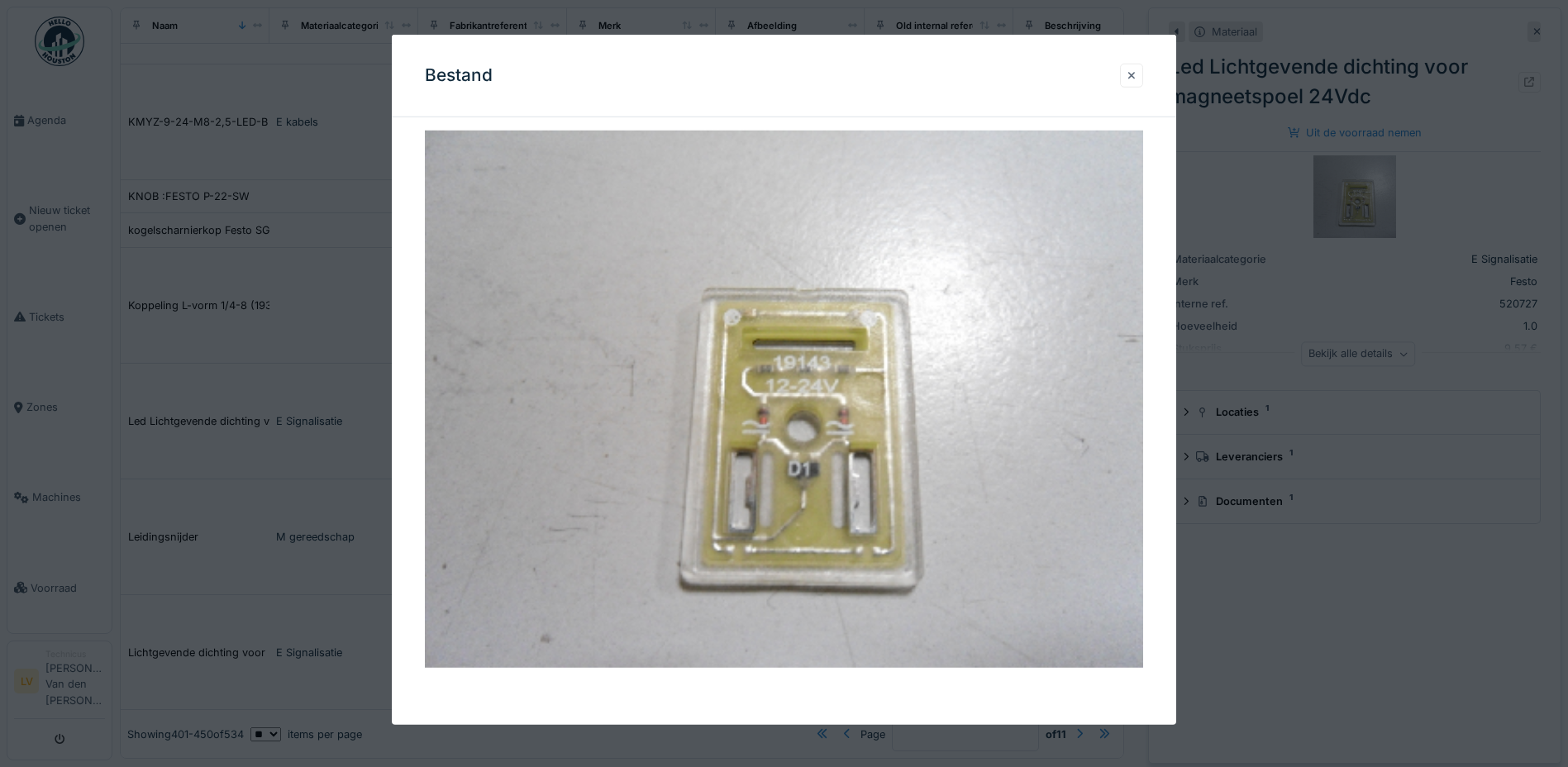
click at [1135, 75] on div at bounding box center [1132, 75] width 8 height 16
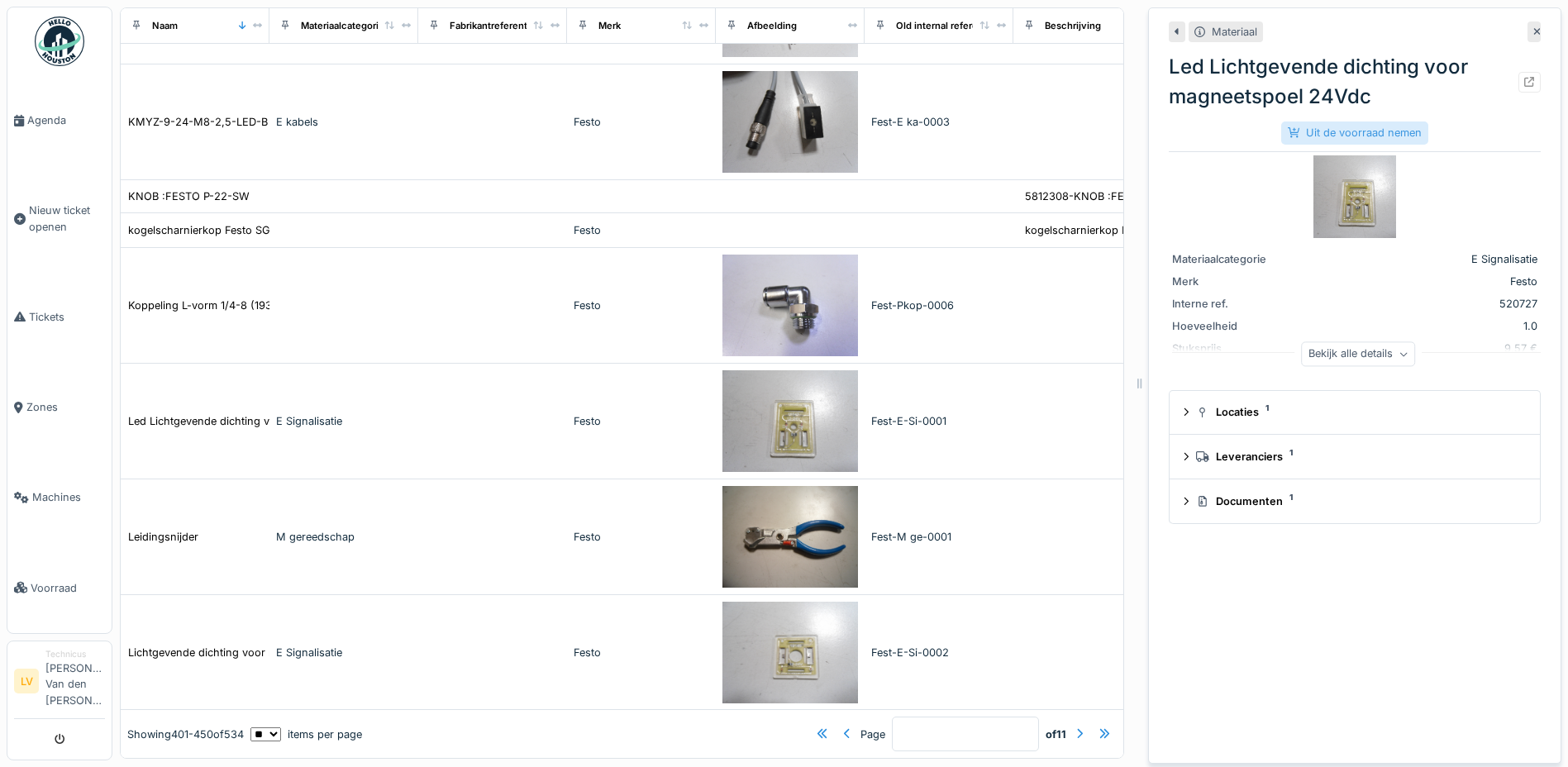
click at [1350, 122] on div "Uit de voorraad nemen" at bounding box center [1355, 133] width 147 height 22
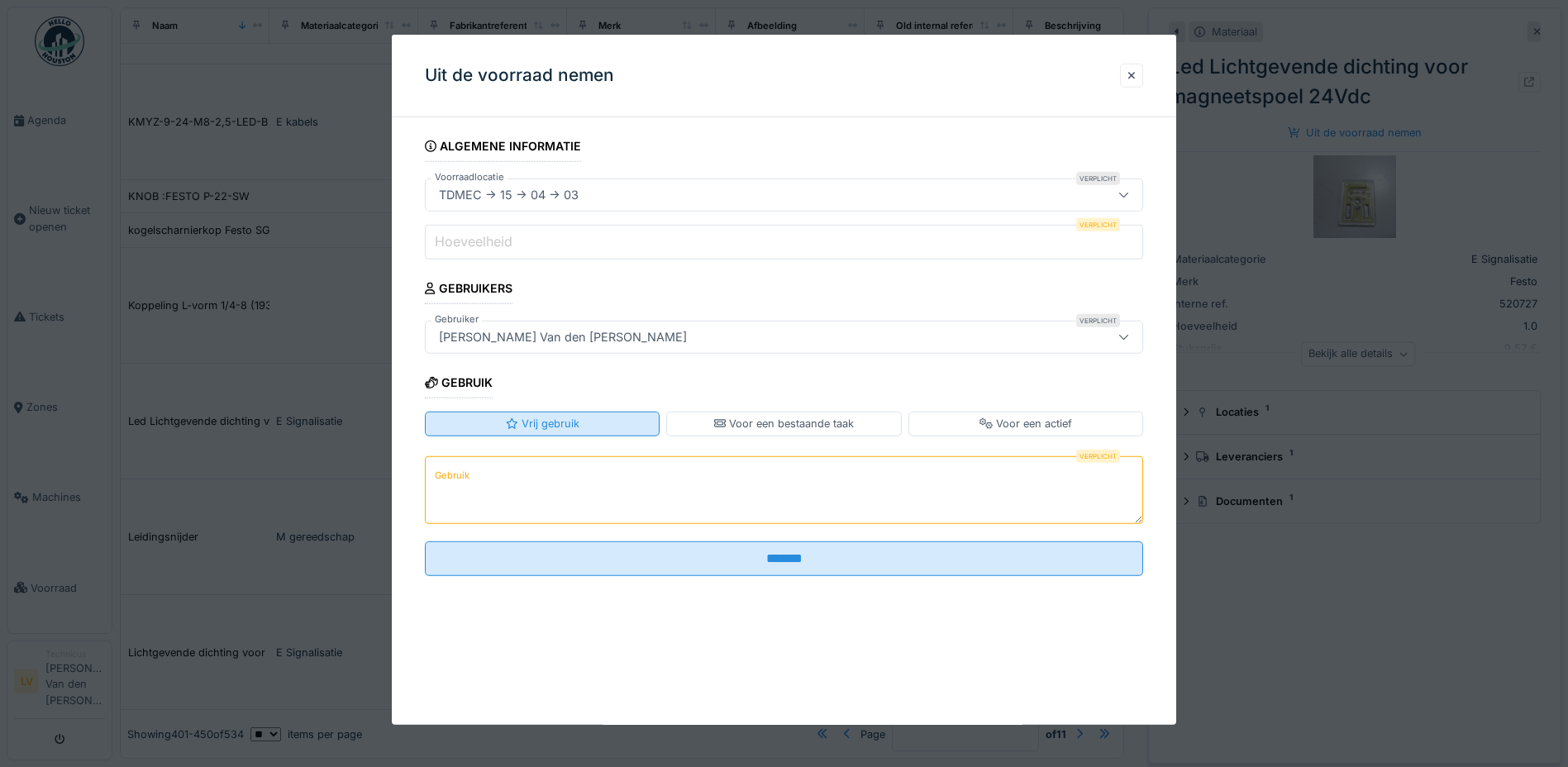
click at [542, 426] on div "Vrij gebruik" at bounding box center [542, 423] width 73 height 16
click at [486, 477] on textarea "Gebruik" at bounding box center [784, 489] width 718 height 68
type textarea "**********"
click at [1113, 247] on input "Hoeveelheid" at bounding box center [784, 242] width 718 height 35
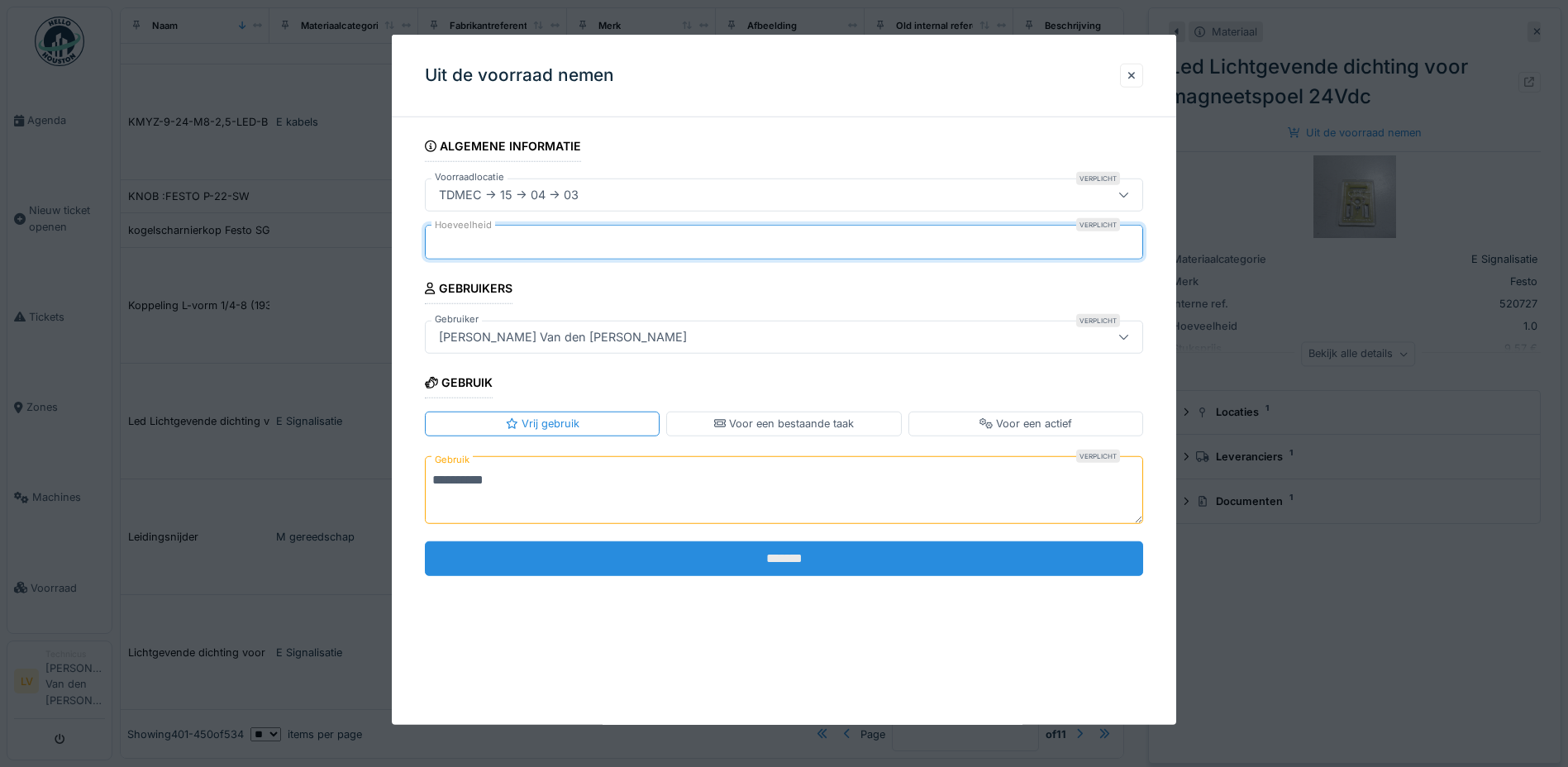
type input "*"
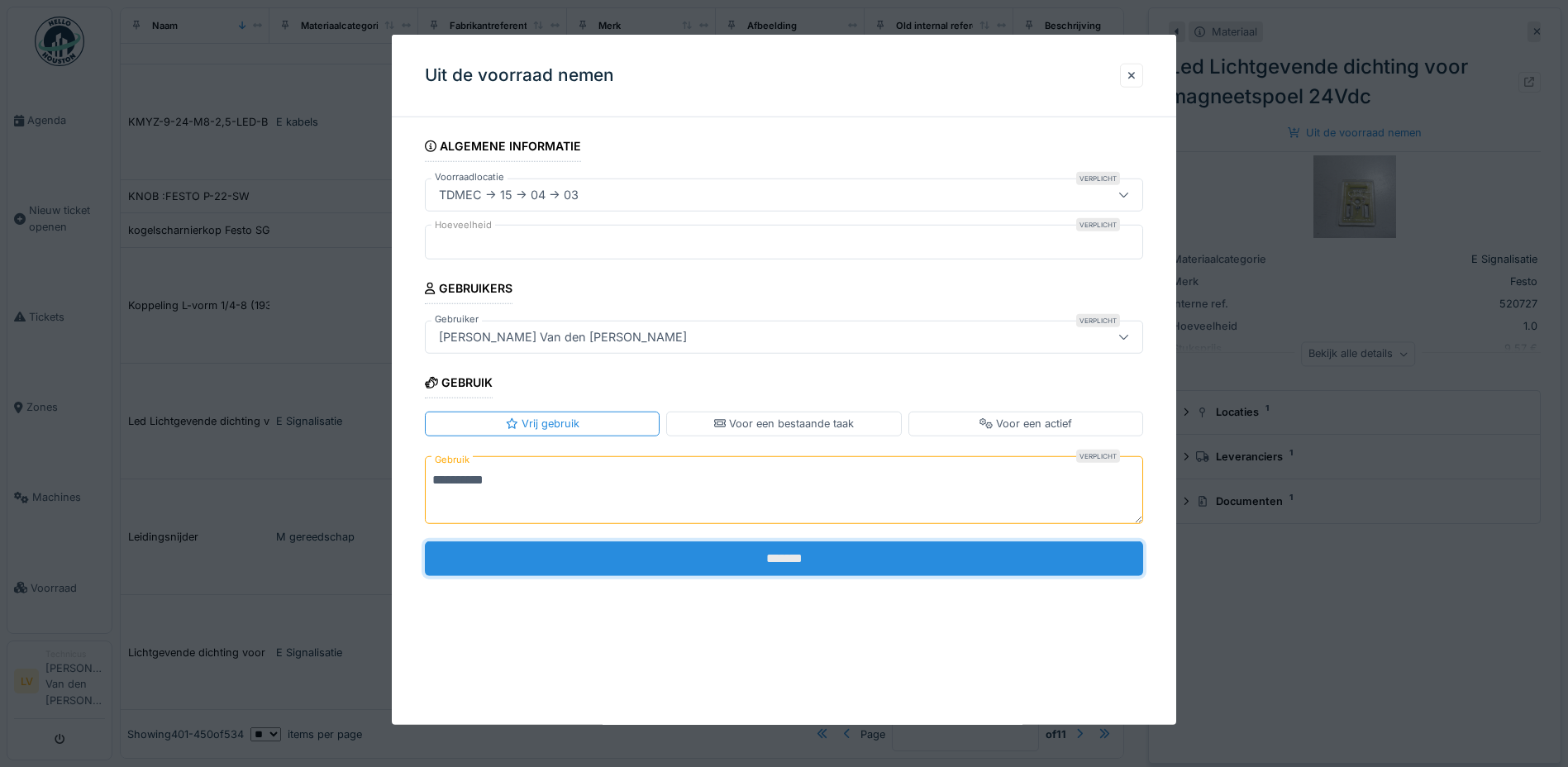
click at [967, 562] on input "*******" at bounding box center [784, 557] width 718 height 35
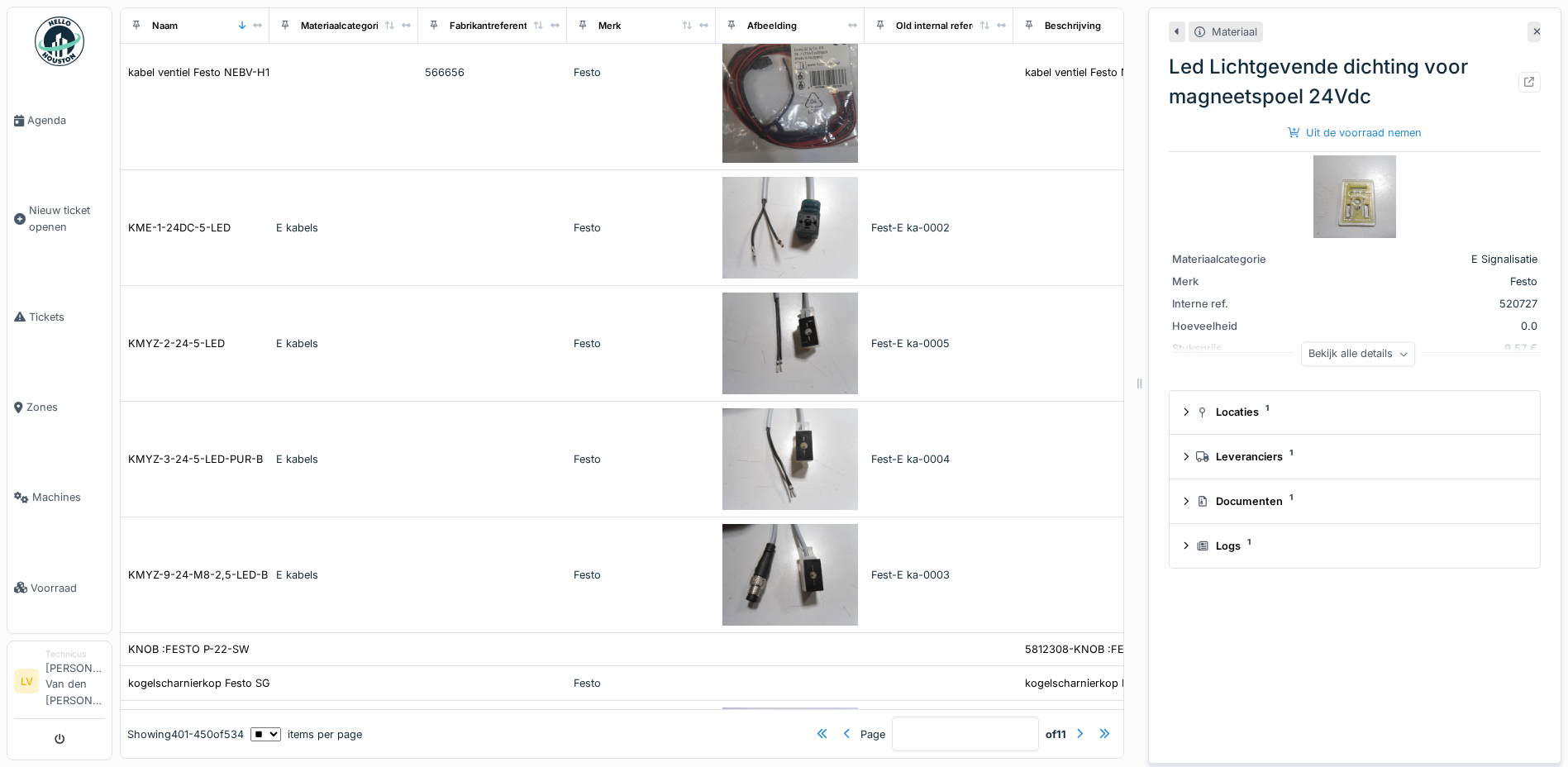
scroll to position [963, 0]
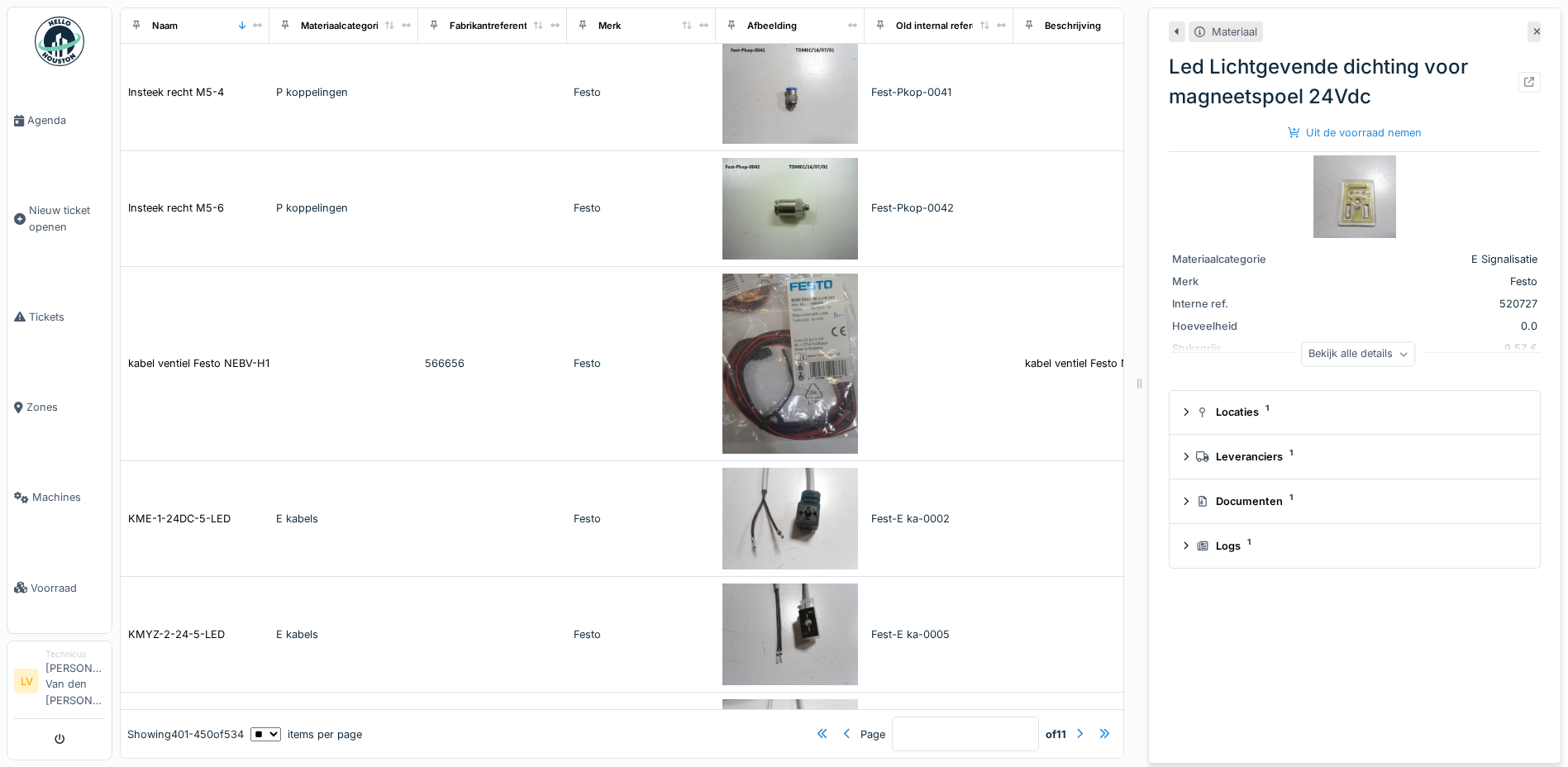
click at [1533, 26] on icon at bounding box center [1538, 31] width 8 height 11
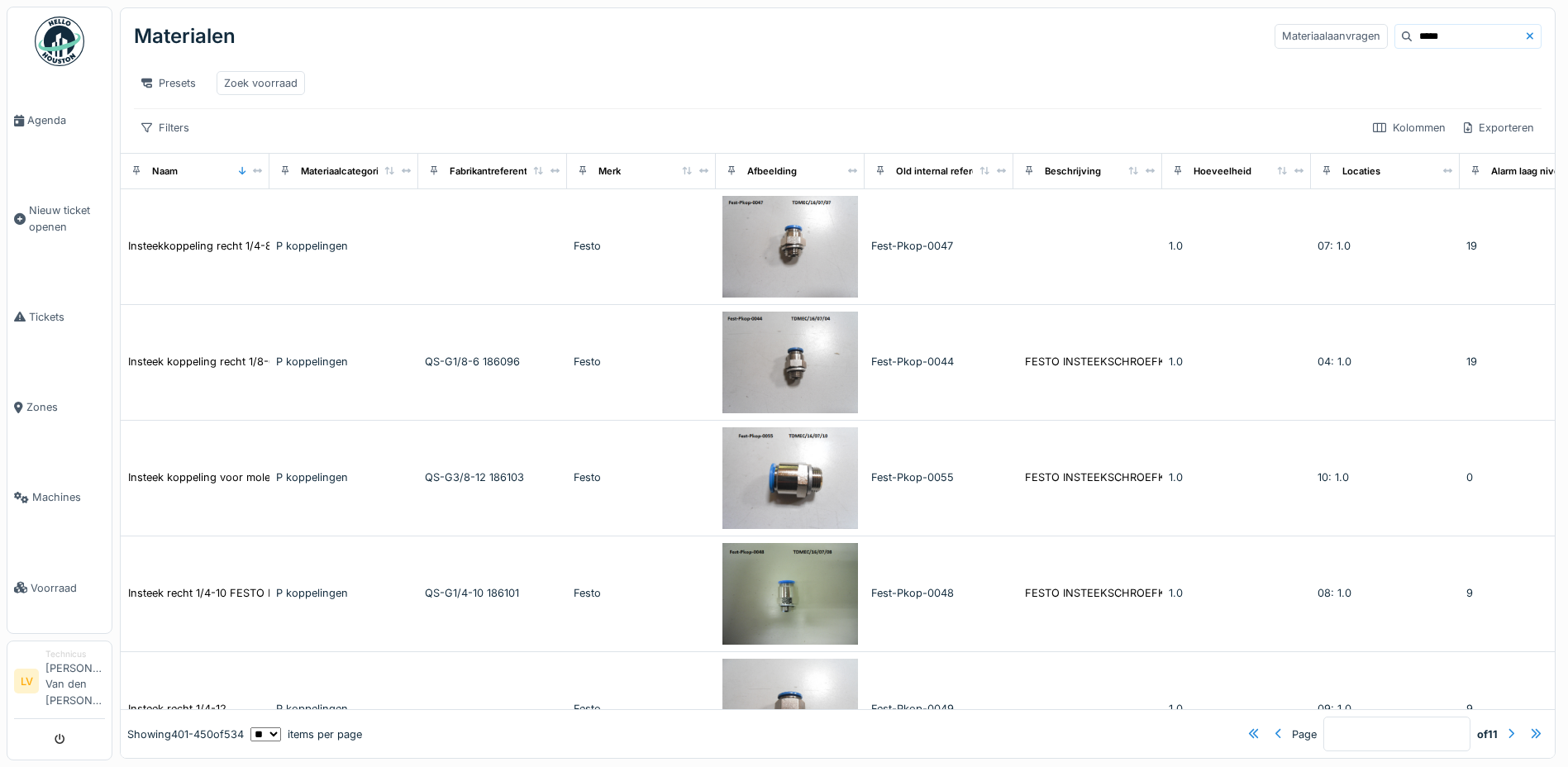
click at [1411, 37] on input "*****" at bounding box center [1468, 36] width 114 height 23
type input "*"
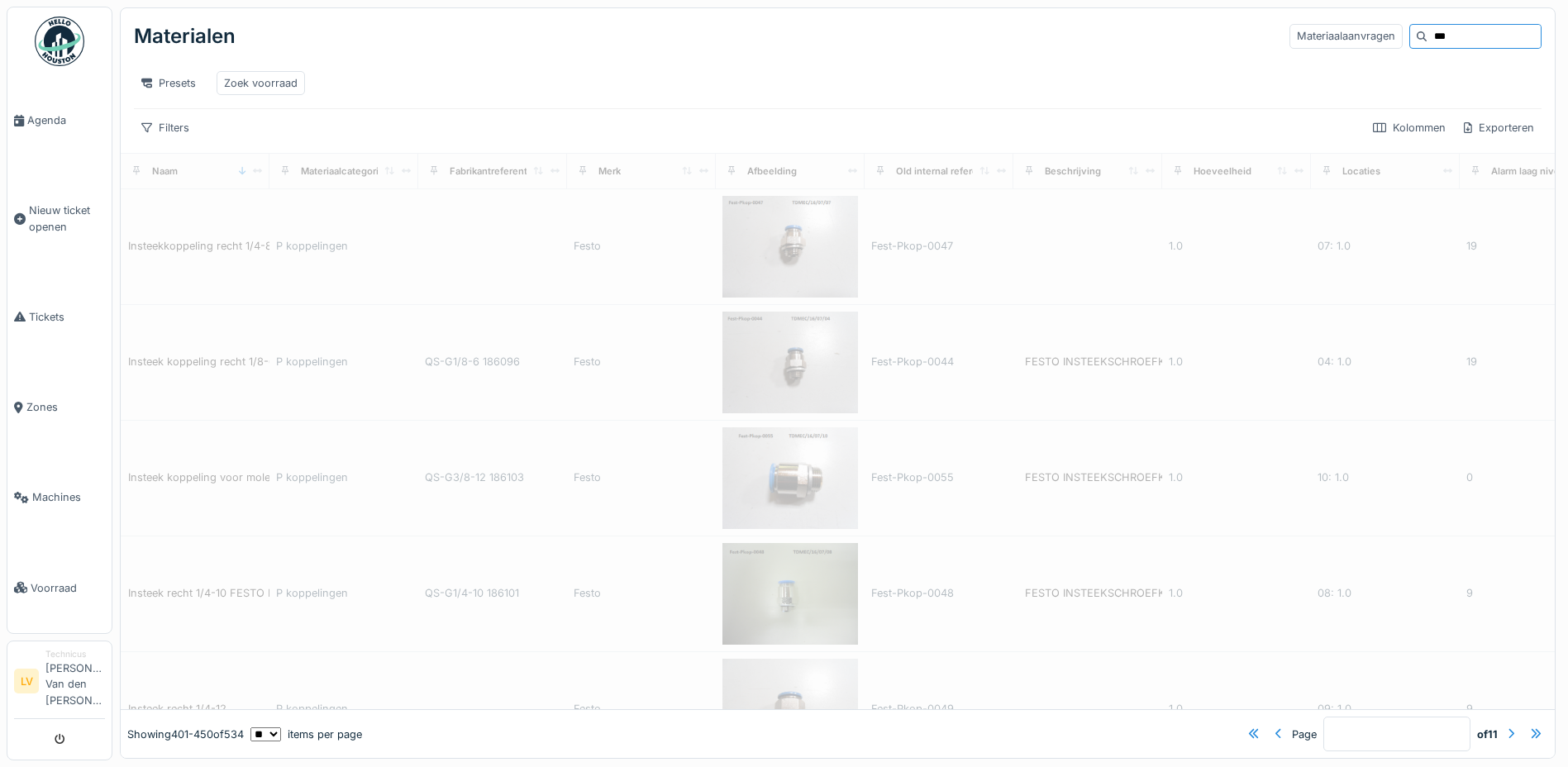
type input "****"
type input "*"
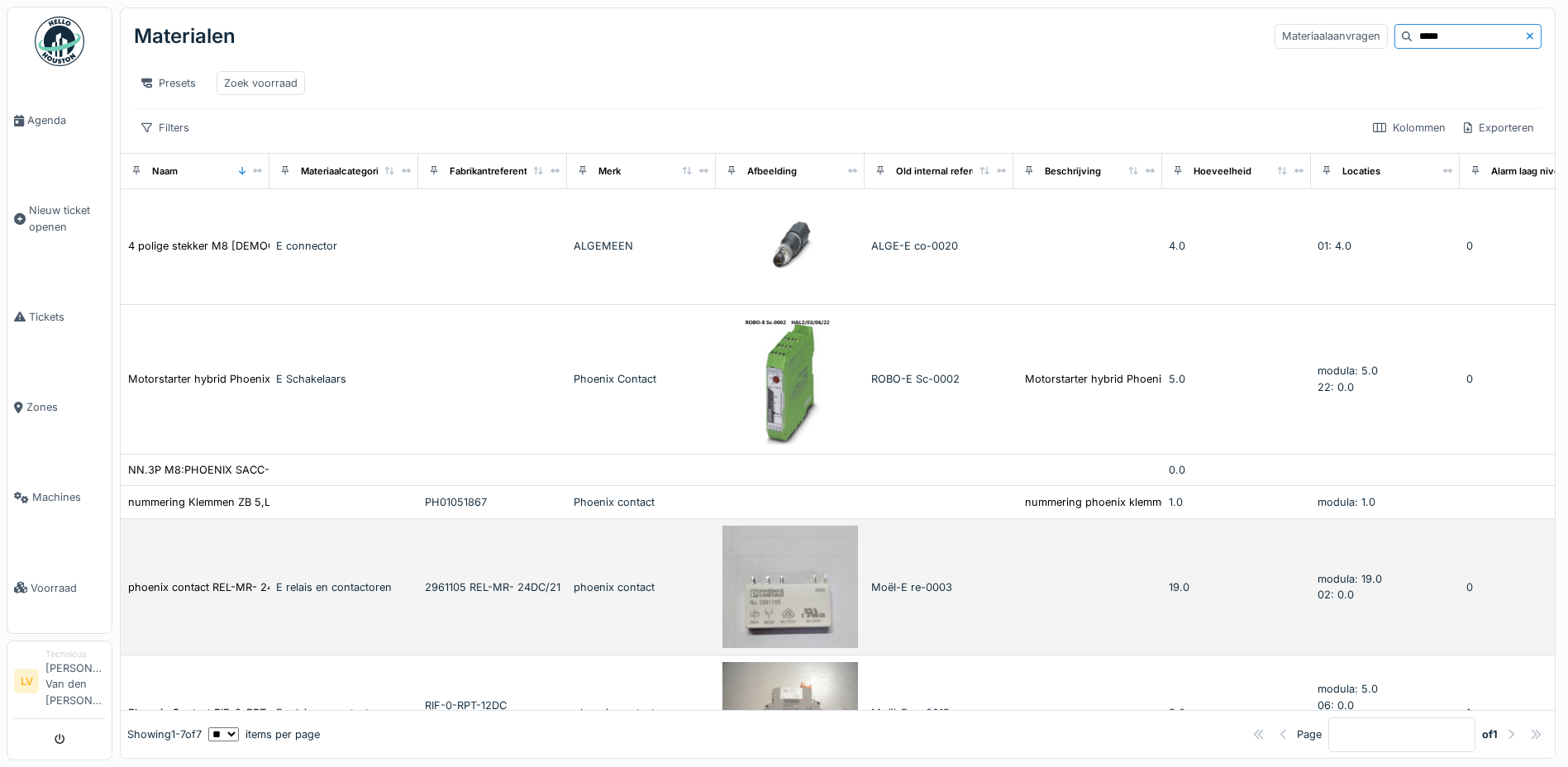
type input "*****"
click at [299, 595] on div "E relais en contactoren" at bounding box center [344, 587] width 135 height 16
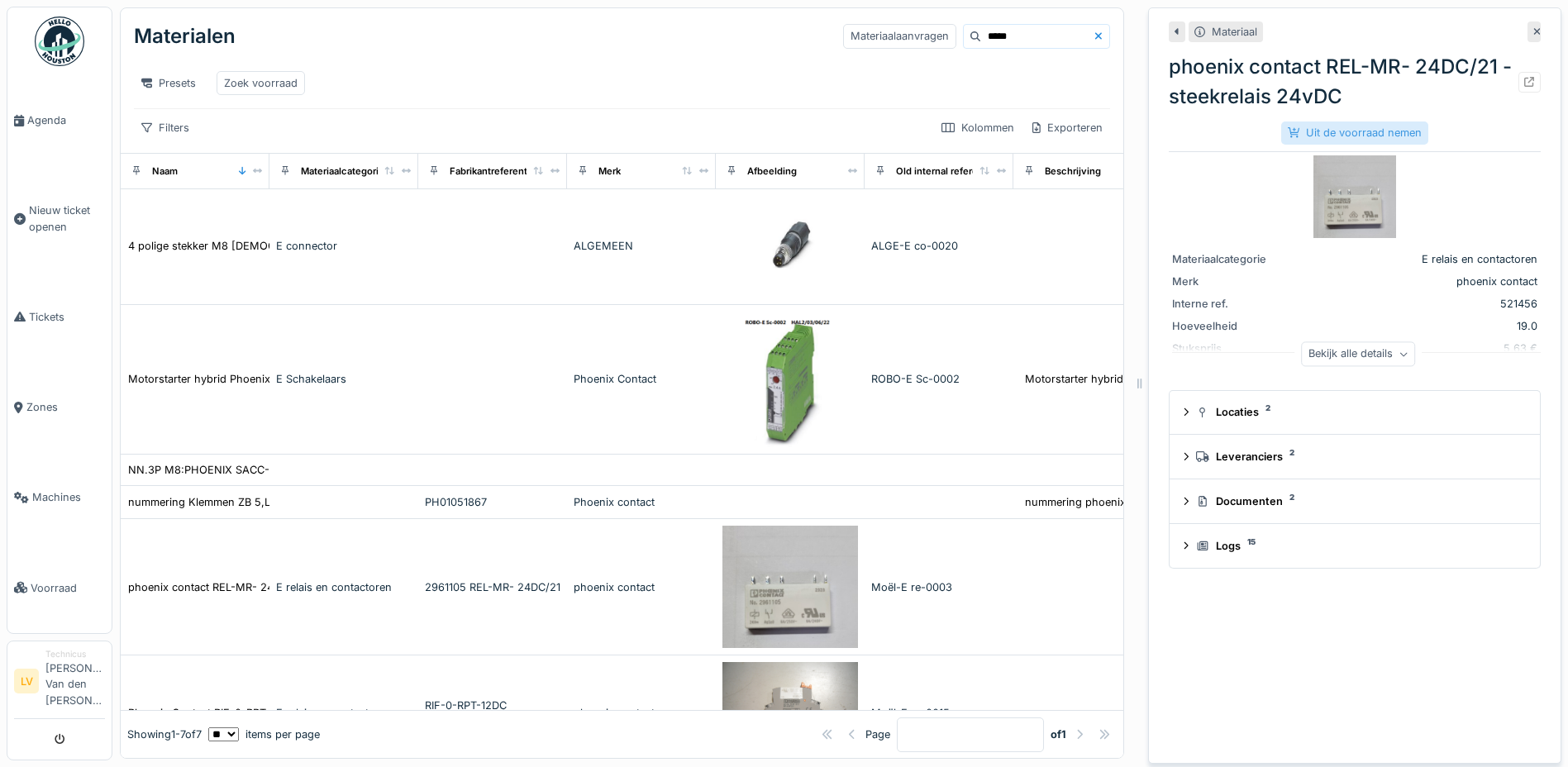
click at [1346, 130] on div "Uit de voorraad nemen" at bounding box center [1355, 133] width 147 height 22
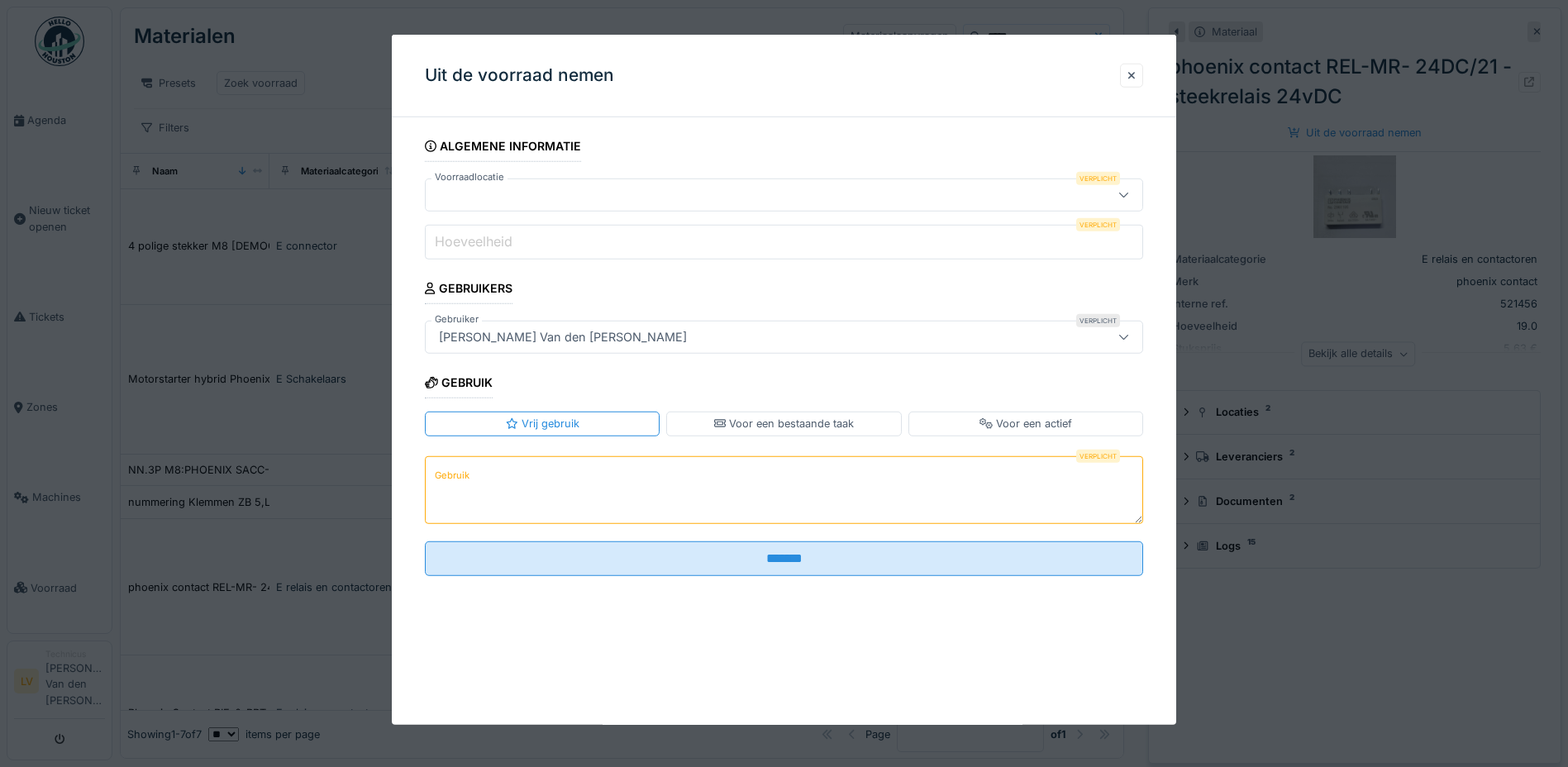
click at [518, 251] on input "Hoeveelheid" at bounding box center [784, 242] width 718 height 35
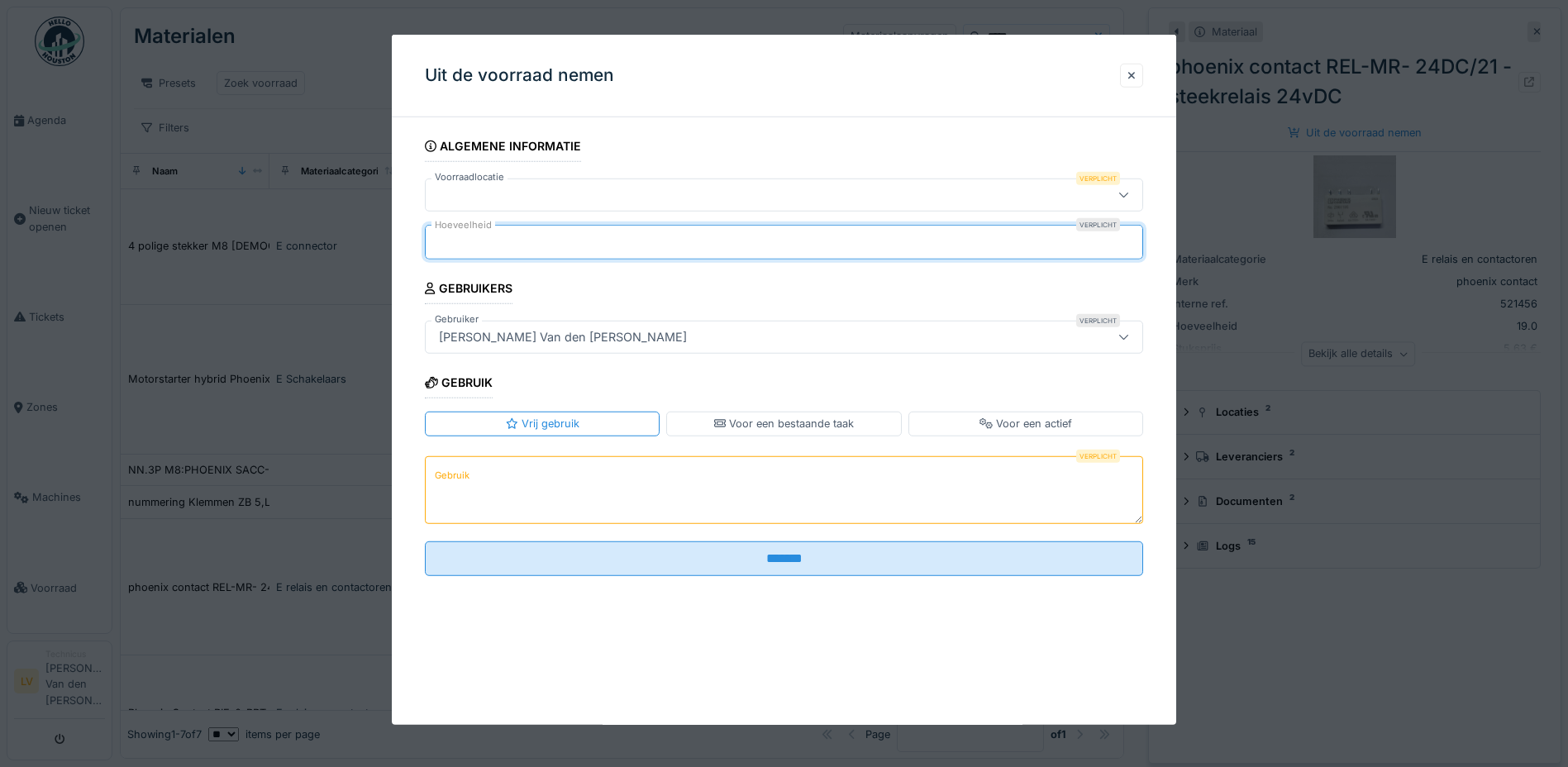
type input "*"
click at [465, 471] on label "Gebruik" at bounding box center [452, 475] width 41 height 20
click at [465, 471] on textarea "Gebruik" at bounding box center [784, 489] width 718 height 68
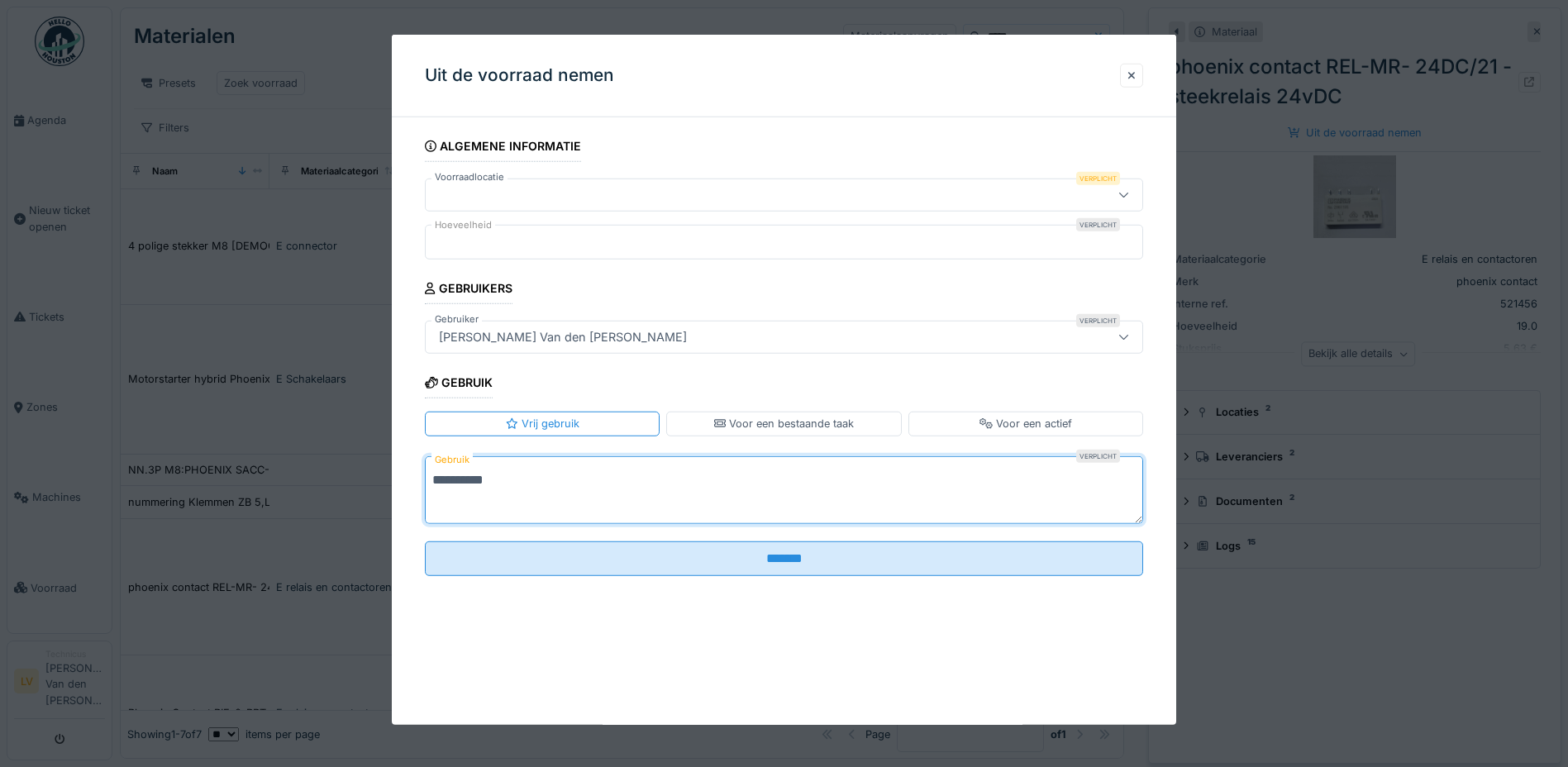
type textarea "**********"
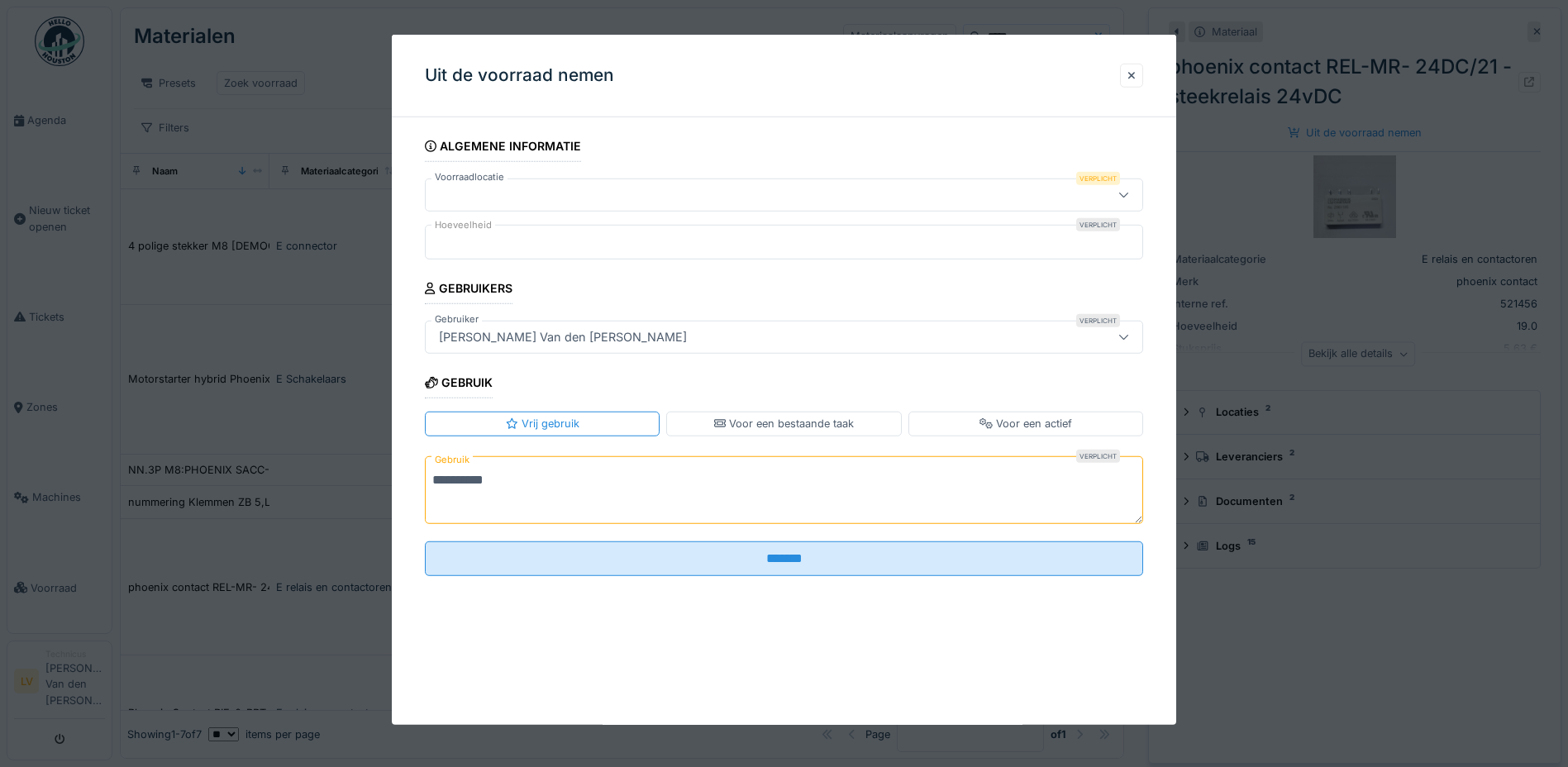
click at [1129, 194] on icon at bounding box center [1124, 195] width 11 height 11
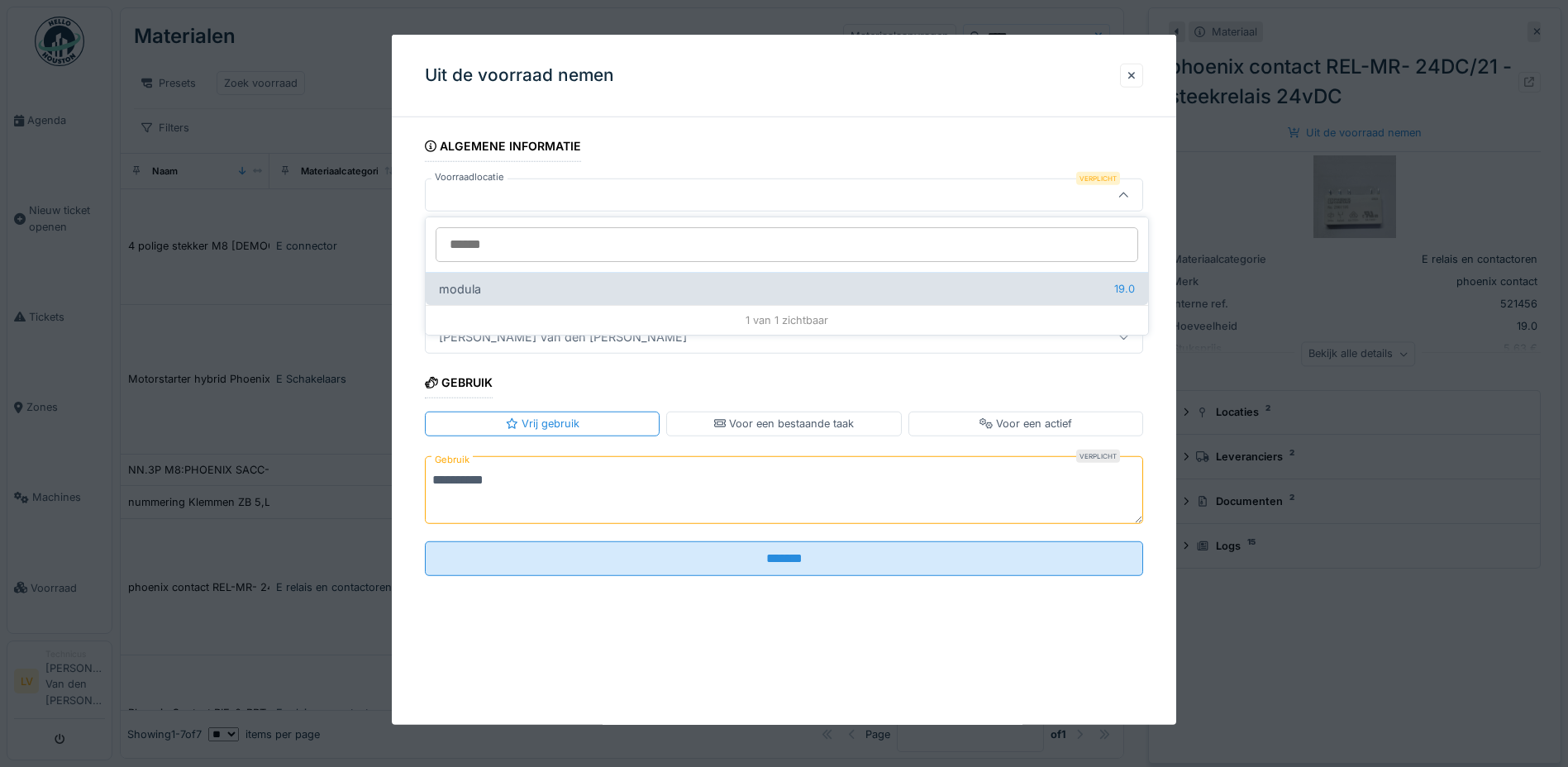
click at [444, 282] on div "modula 19.0" at bounding box center [787, 288] width 722 height 33
type input "******"
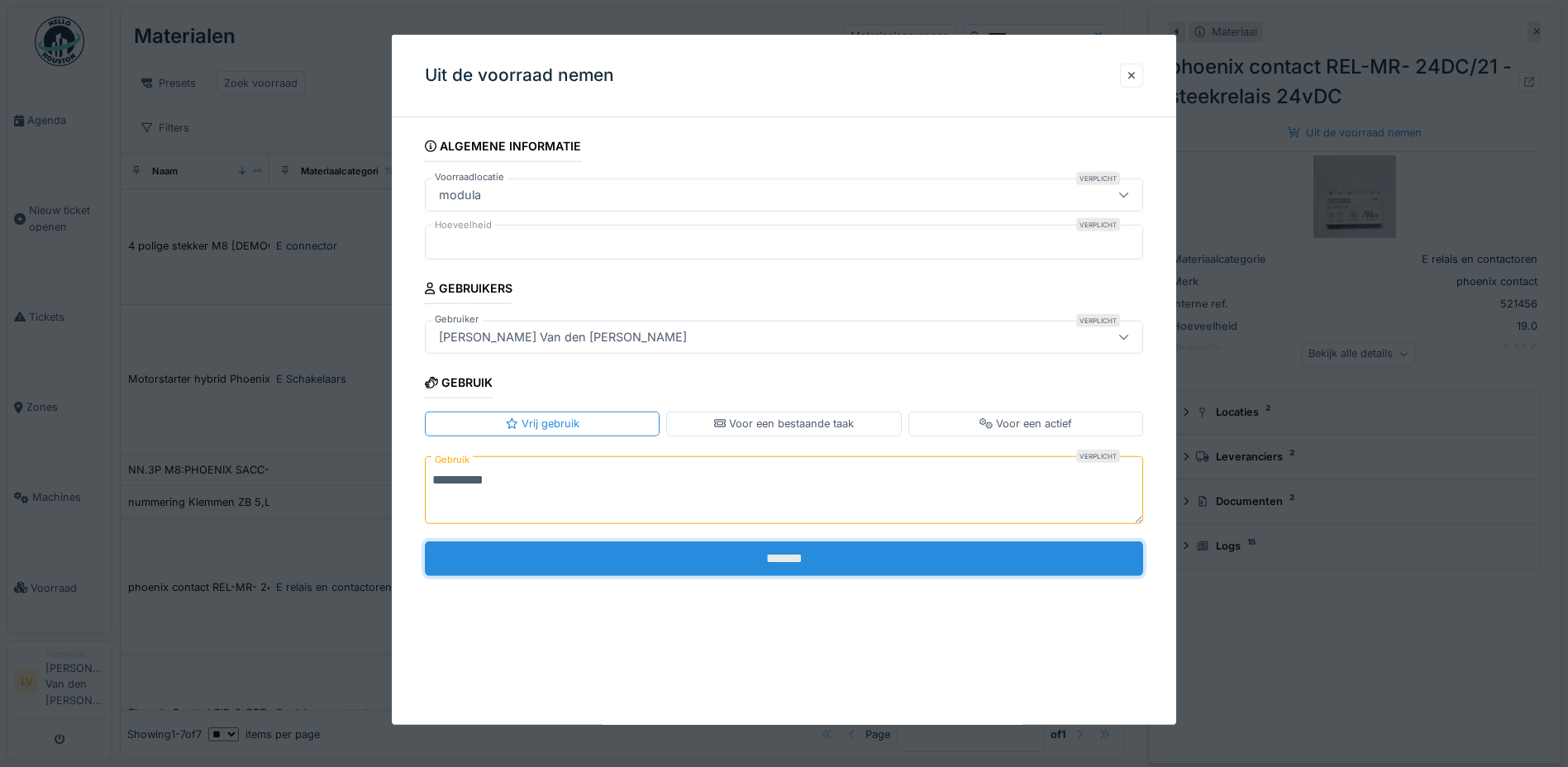
click at [792, 563] on input "*******" at bounding box center [784, 557] width 718 height 35
